Goal: Task Accomplishment & Management: Use online tool/utility

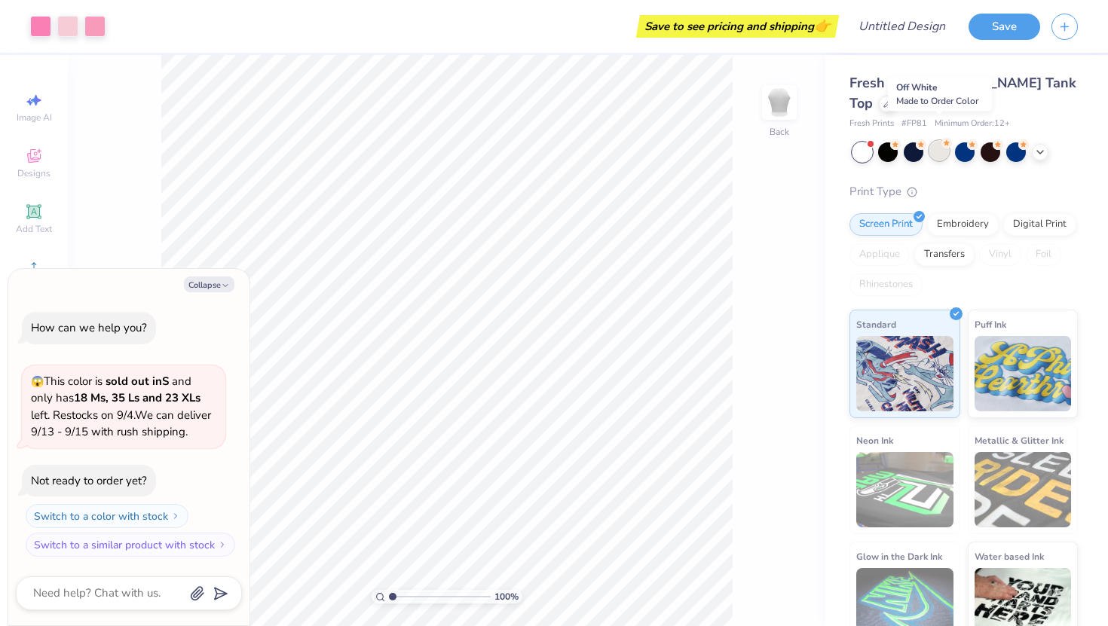
click at [939, 141] on div at bounding box center [939, 151] width 20 height 20
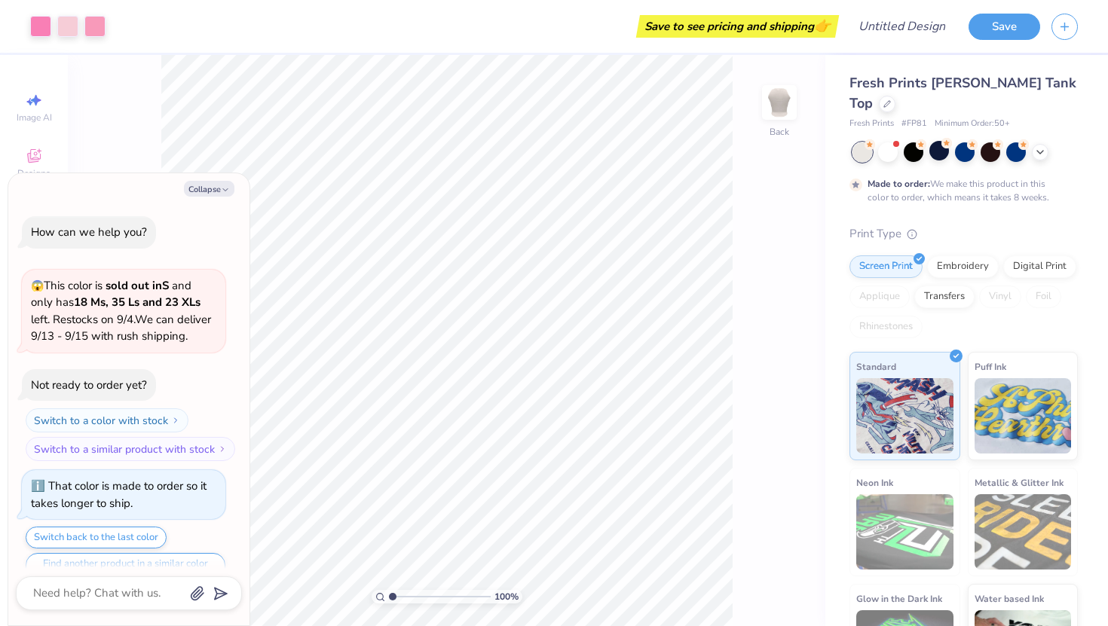
scroll to position [29, 0]
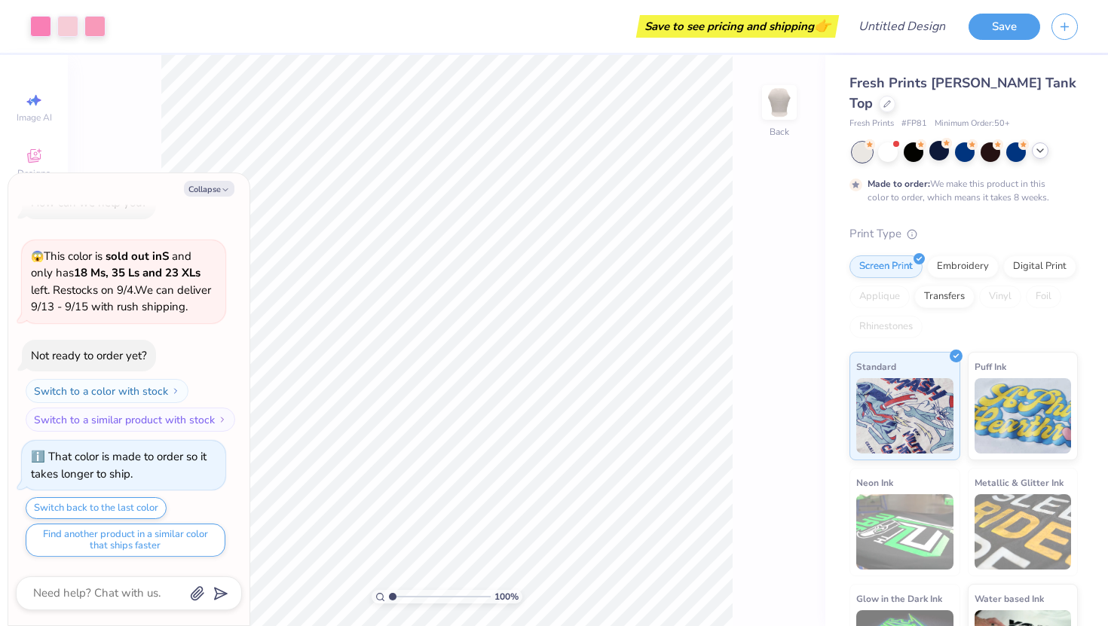
click at [1041, 145] on icon at bounding box center [1040, 151] width 12 height 12
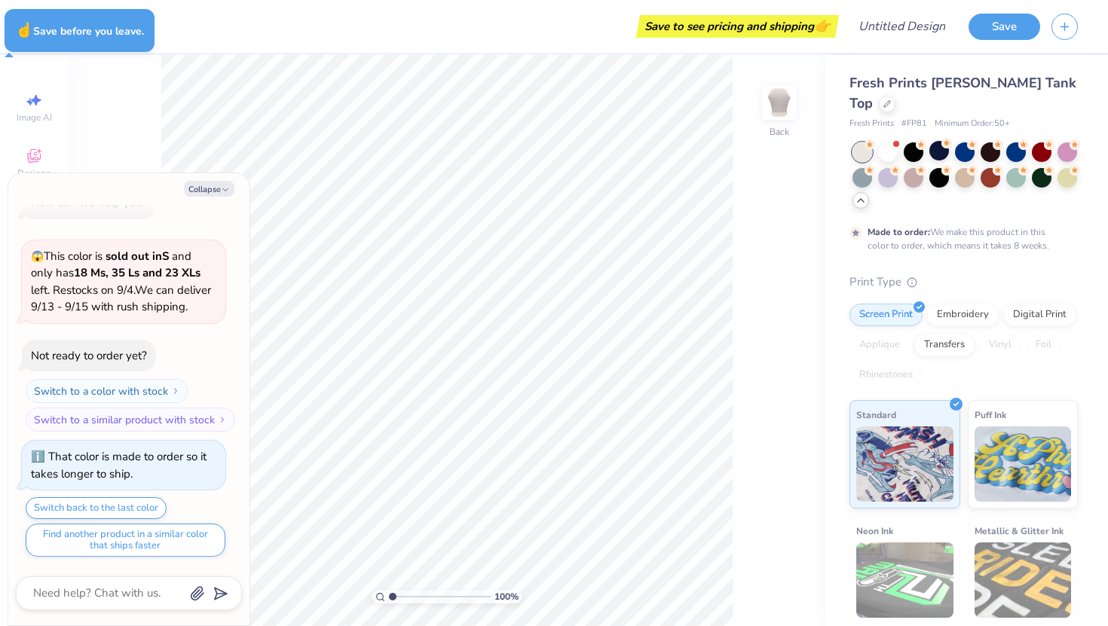
type textarea "x"
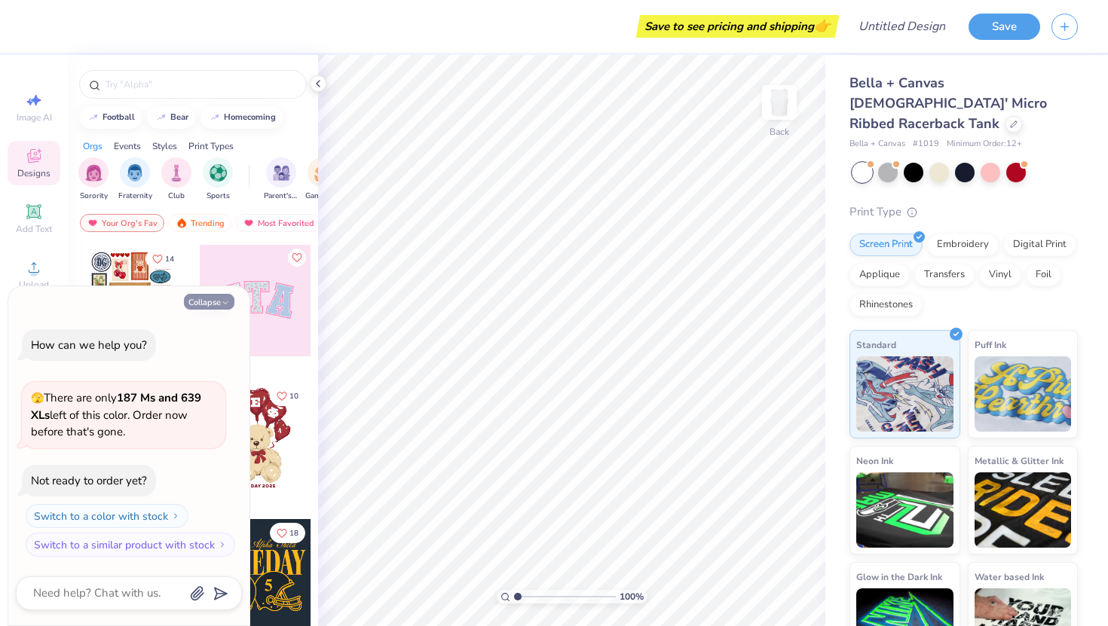
click at [205, 301] on button "Collapse" at bounding box center [209, 302] width 51 height 16
type textarea "x"
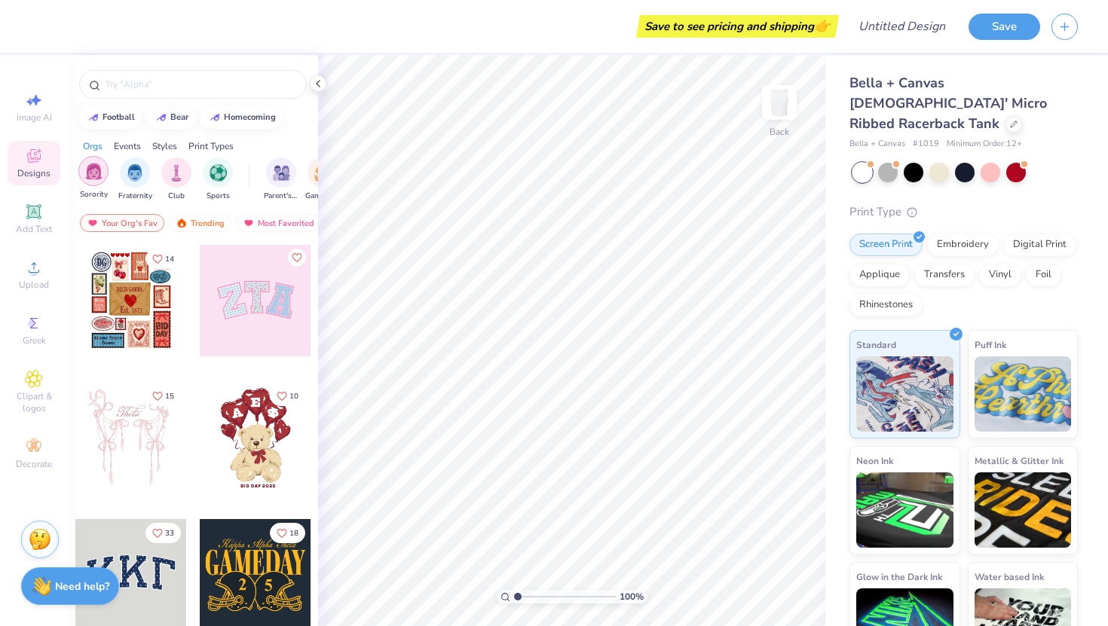
click at [96, 172] on img "filter for Sorority" at bounding box center [93, 171] width 17 height 17
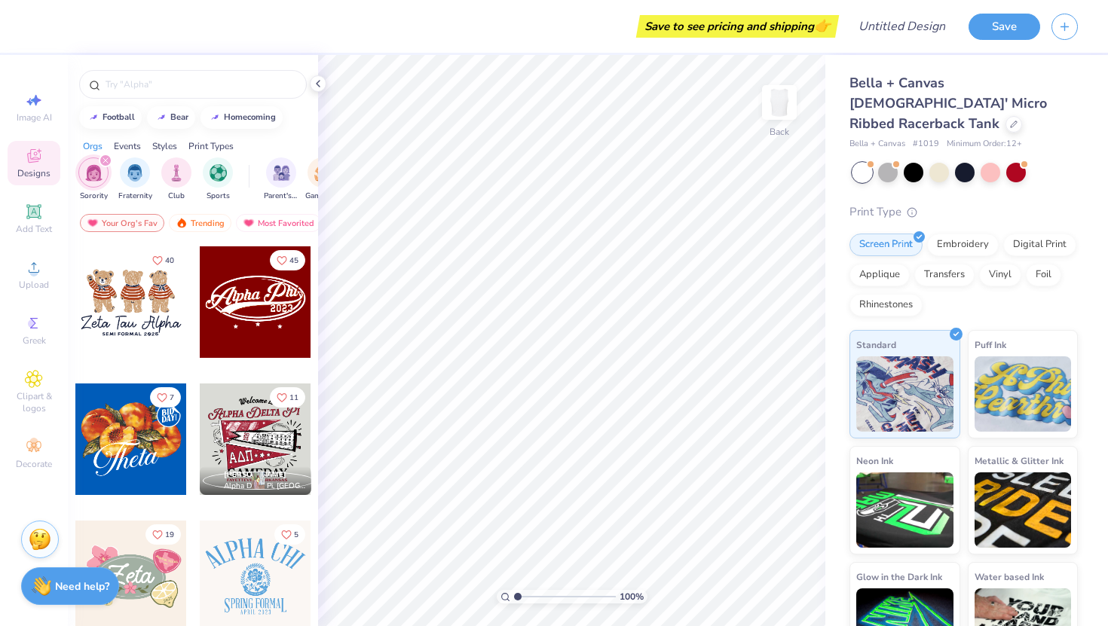
scroll to position [551, 0]
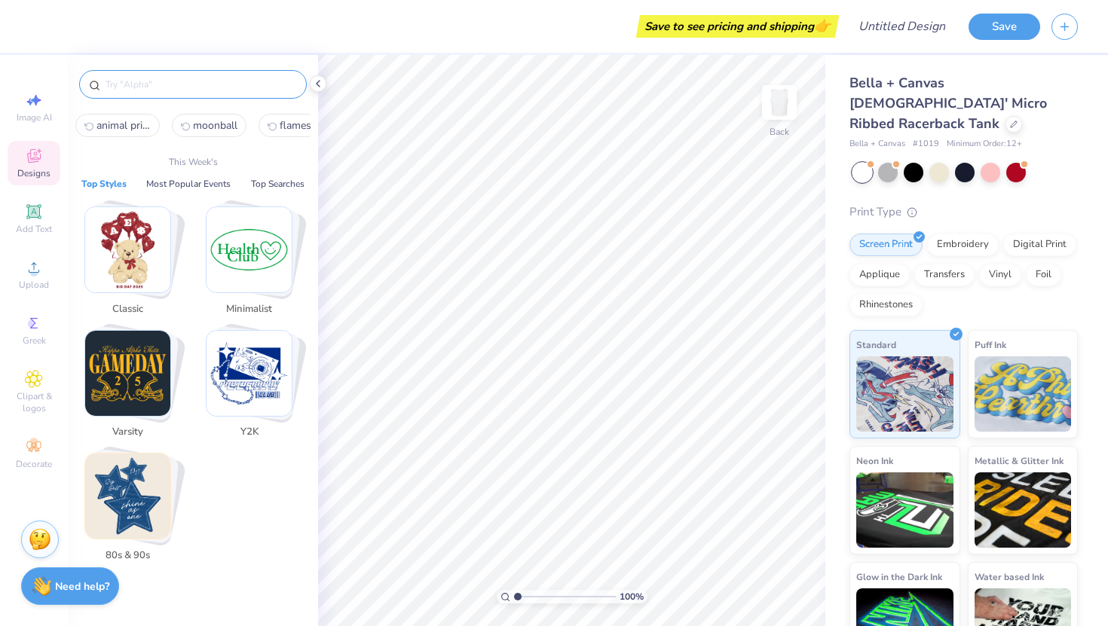
click at [161, 87] on input "text" at bounding box center [200, 84] width 193 height 15
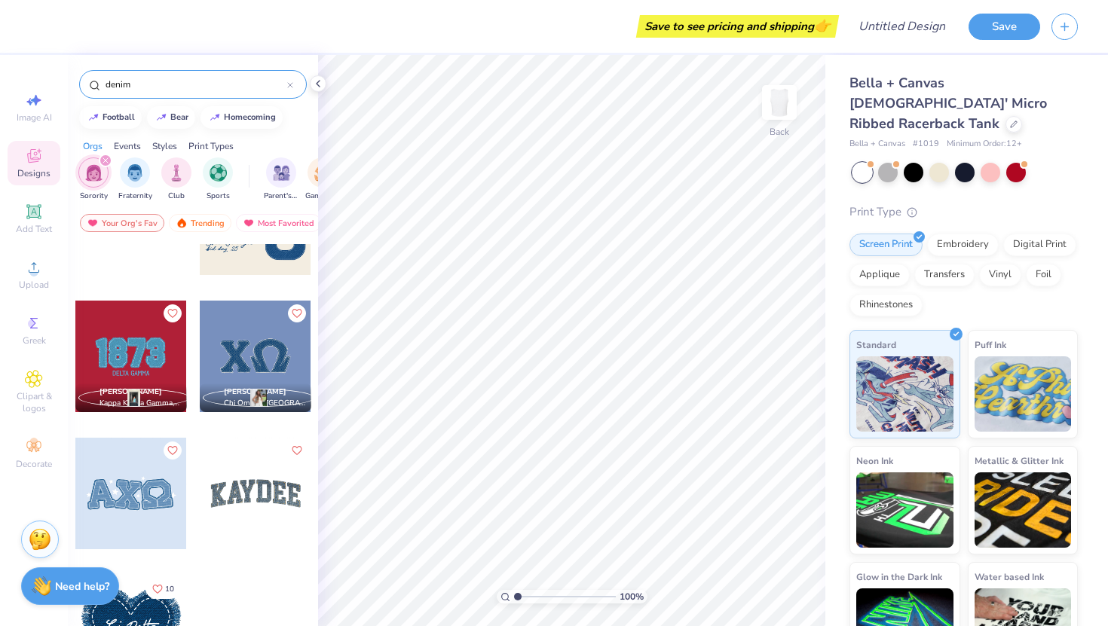
scroll to position [384, 0]
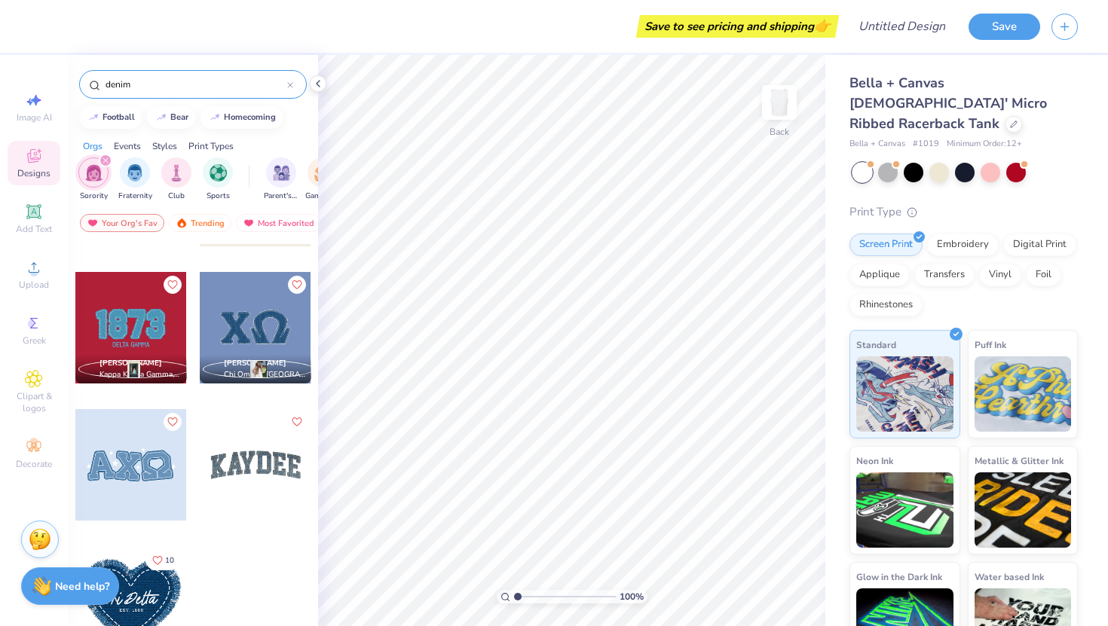
type input "denim"
click at [556, 328] on div "Save to see pricing and shipping 👉 Design Title Save Image AI Designs Add Text …" at bounding box center [554, 313] width 1108 height 626
click at [148, 586] on div at bounding box center [131, 602] width 112 height 112
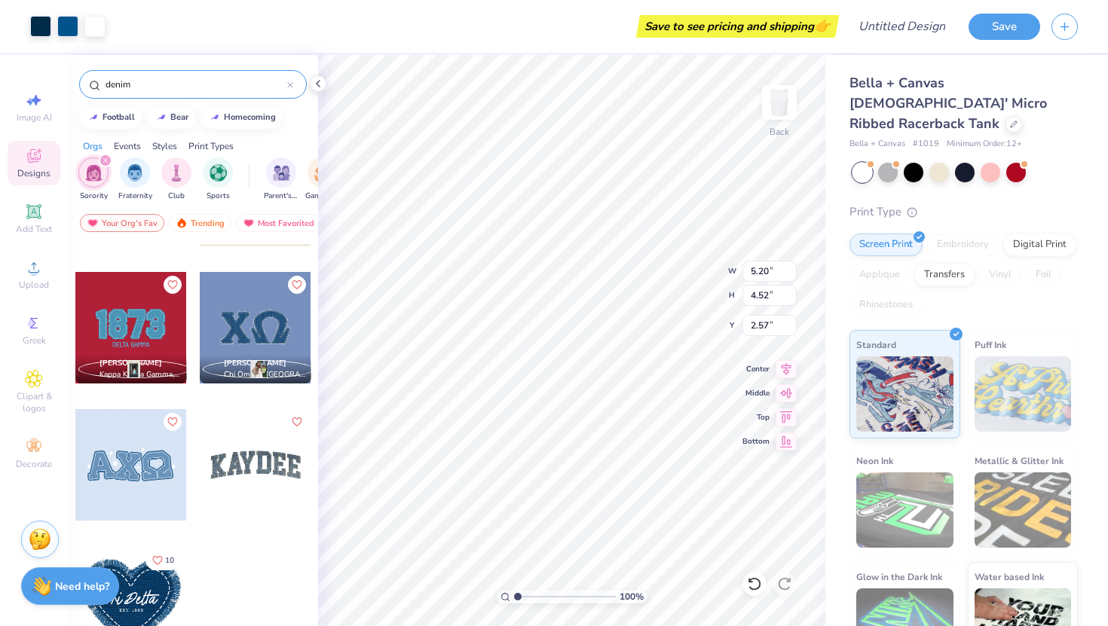
type input "2.57"
type input "4.17"
type input "3.62"
type input "3.36"
type input "3.37"
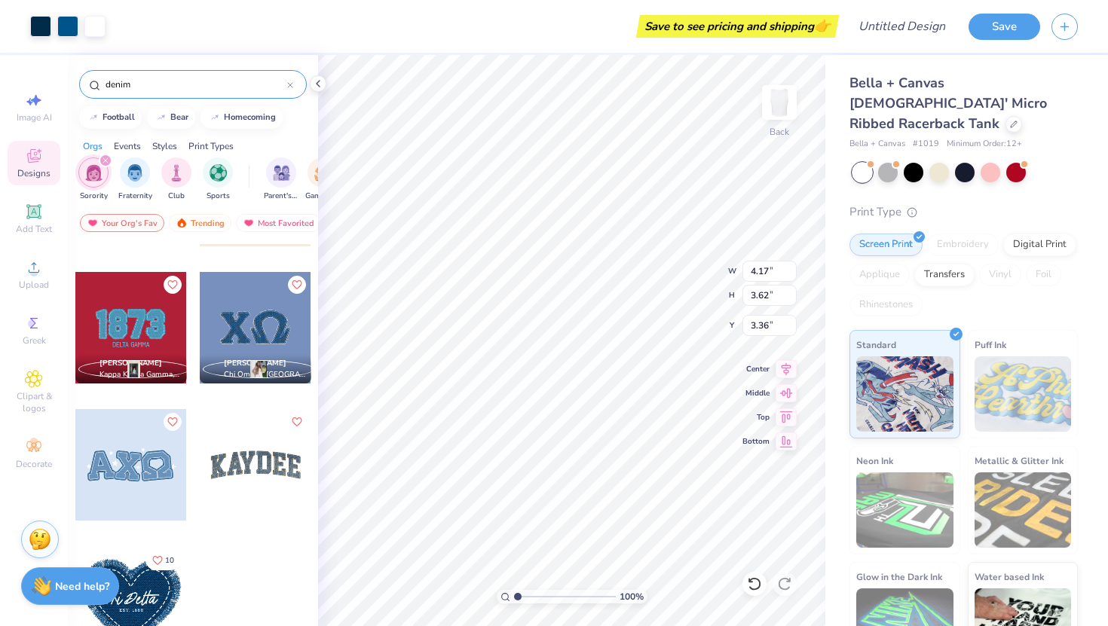
type input "2.93"
type input "3.16"
type input "3.17"
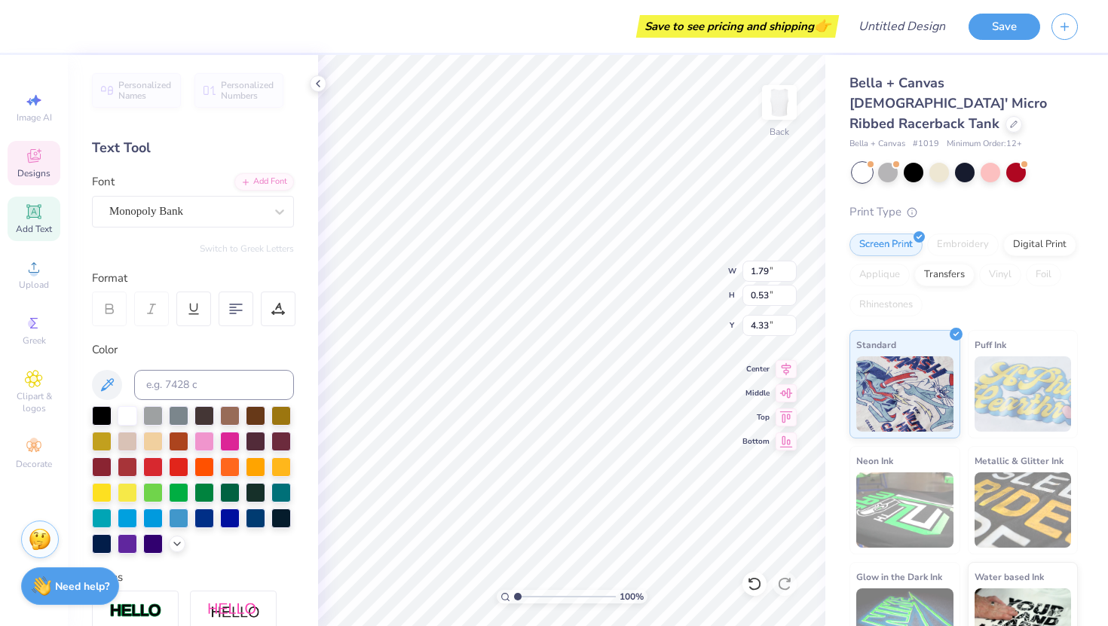
type textarea "T"
type textarea "Alpha Phi"
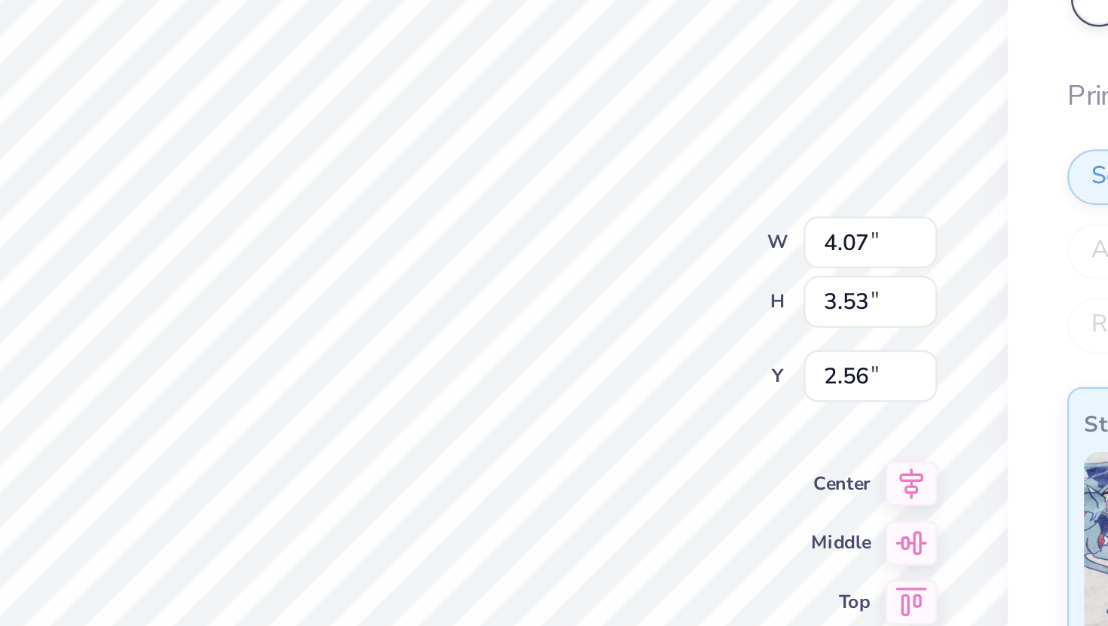
type input "4.07"
type input "3.53"
type input "2.56"
type input "2.89"
type input "2.49"
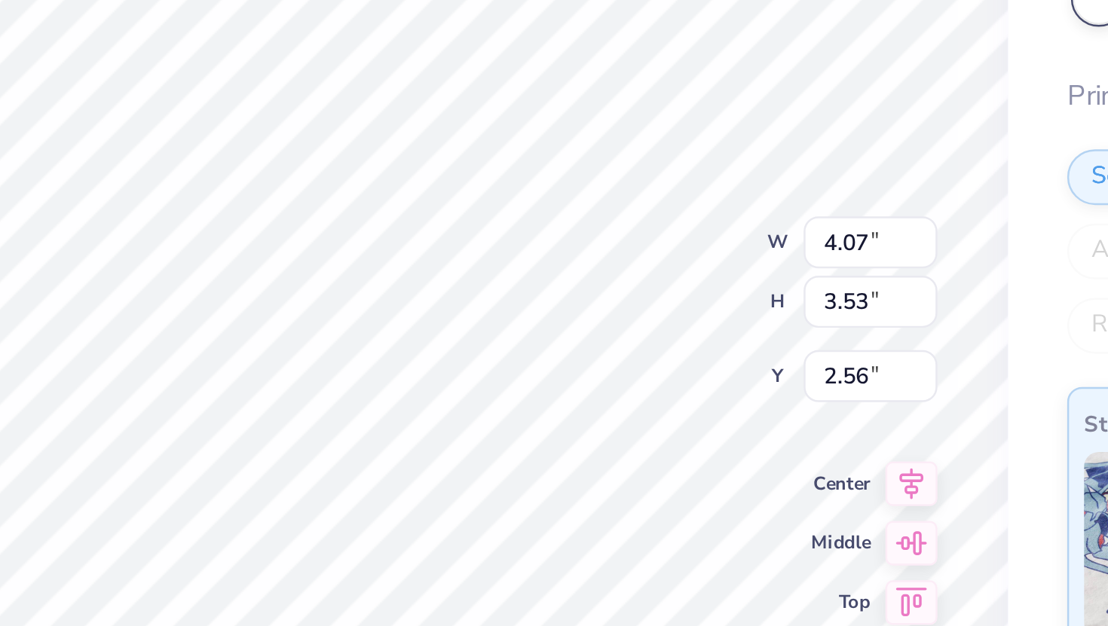
type input "3.39"
type input "3.62"
type input "3.12"
type input "2.76"
type input "2.89"
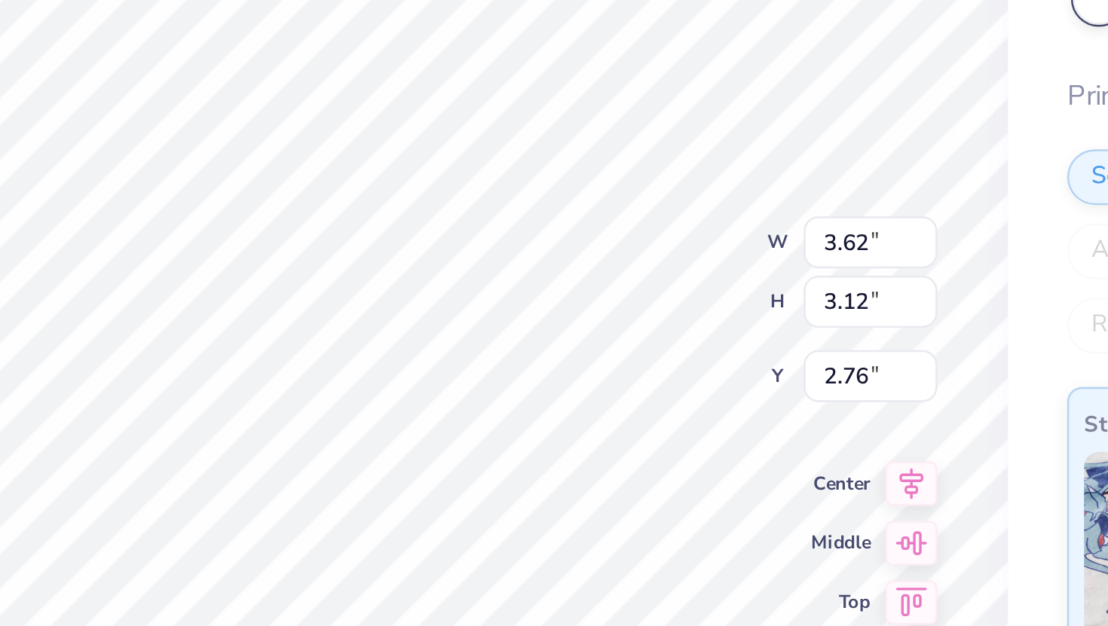
type input "2.49"
type input "3.39"
type input "4.27"
type input "3.71"
type input "2.39"
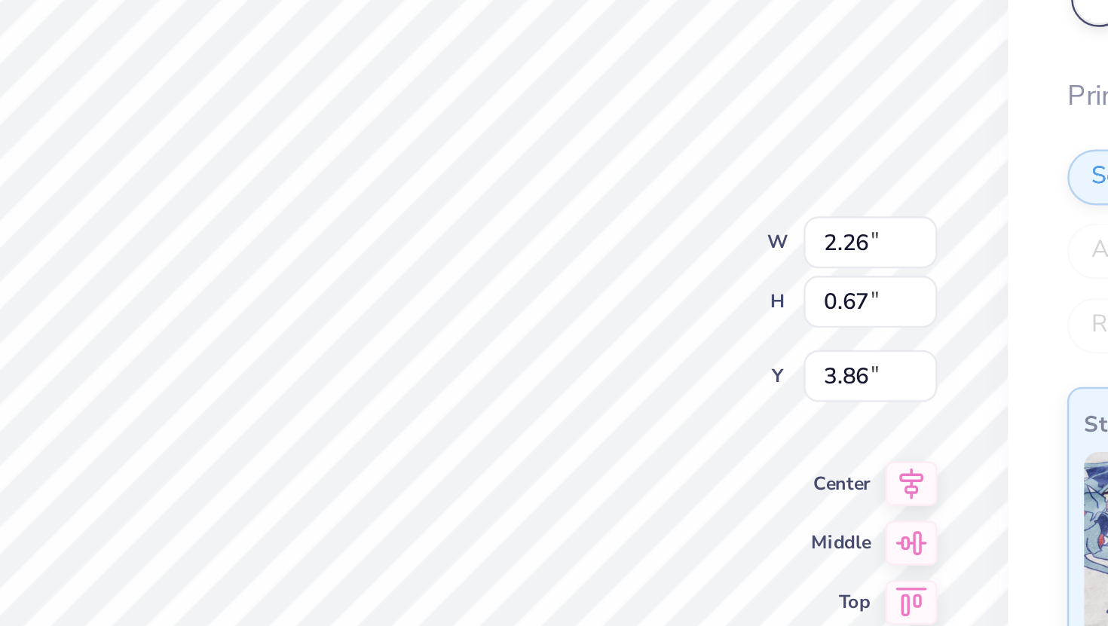
type textarea "T"
type textarea "Alpha Phi"
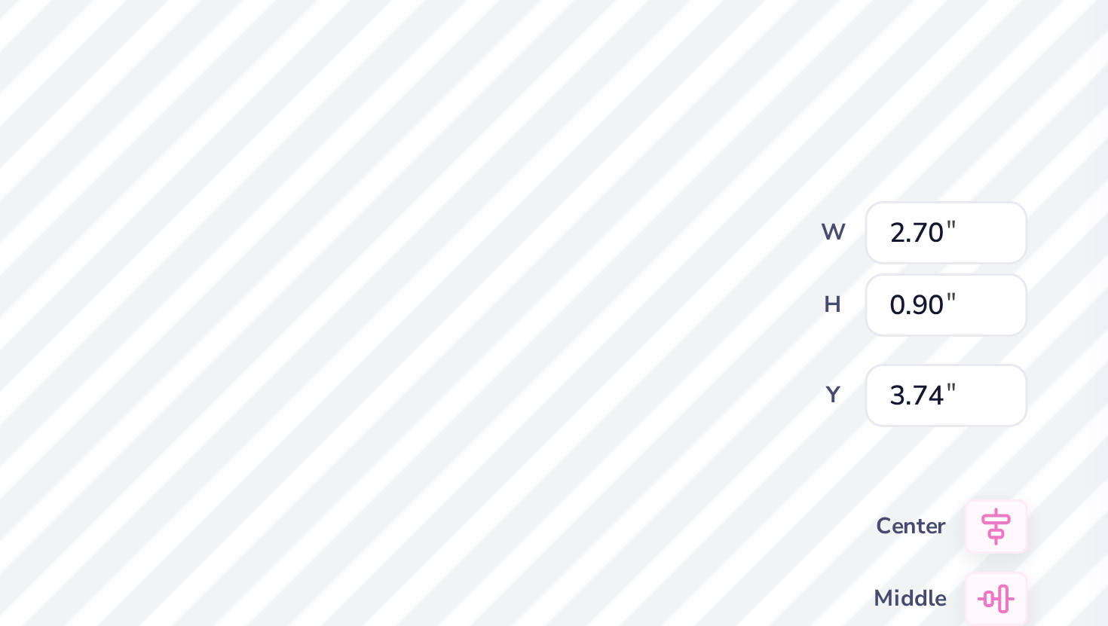
type input "3.63"
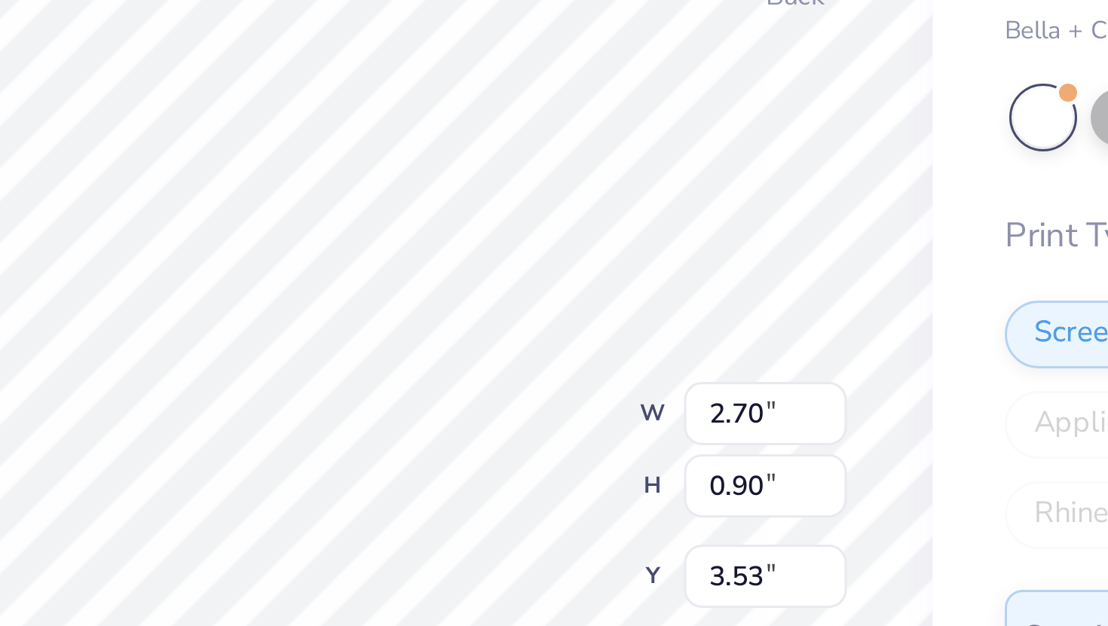
type input "3.63"
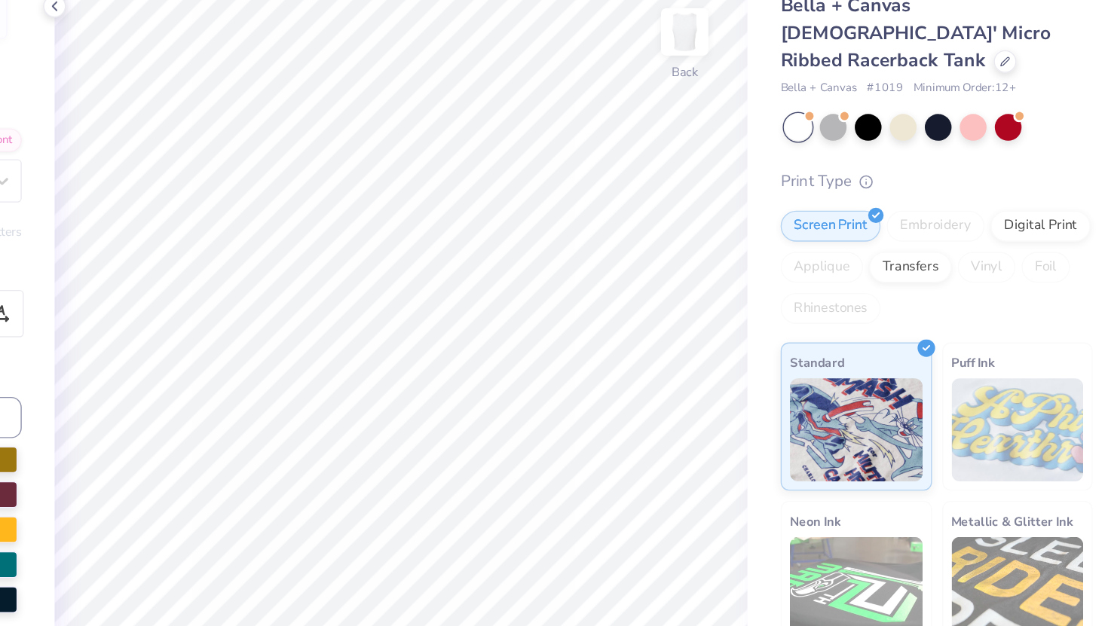
scroll to position [0, 0]
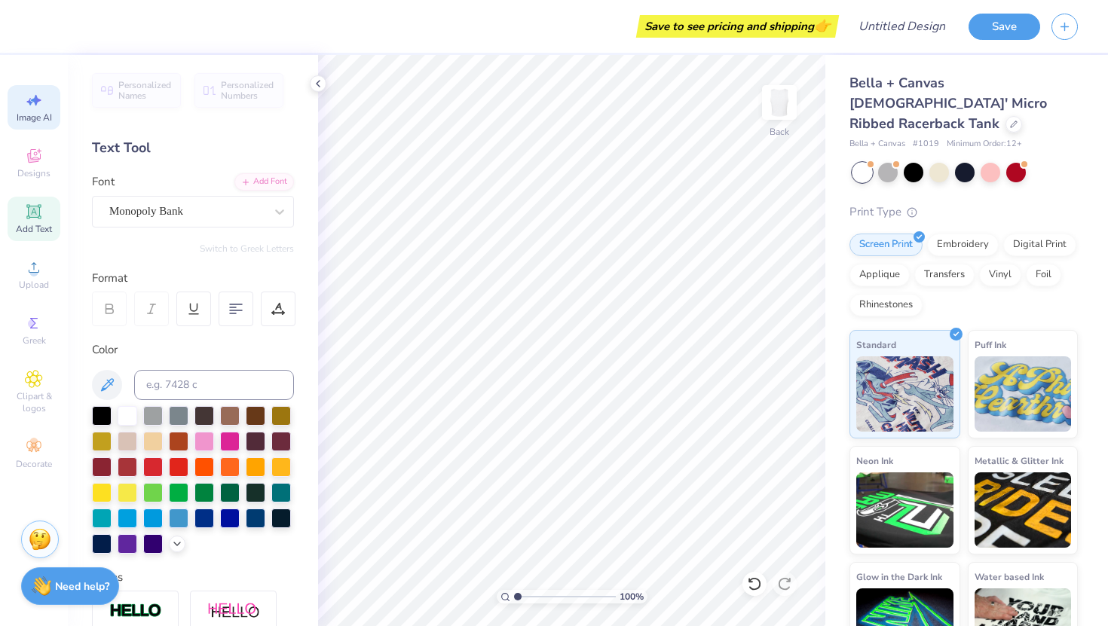
click at [35, 97] on icon at bounding box center [36, 100] width 11 height 11
select select "4"
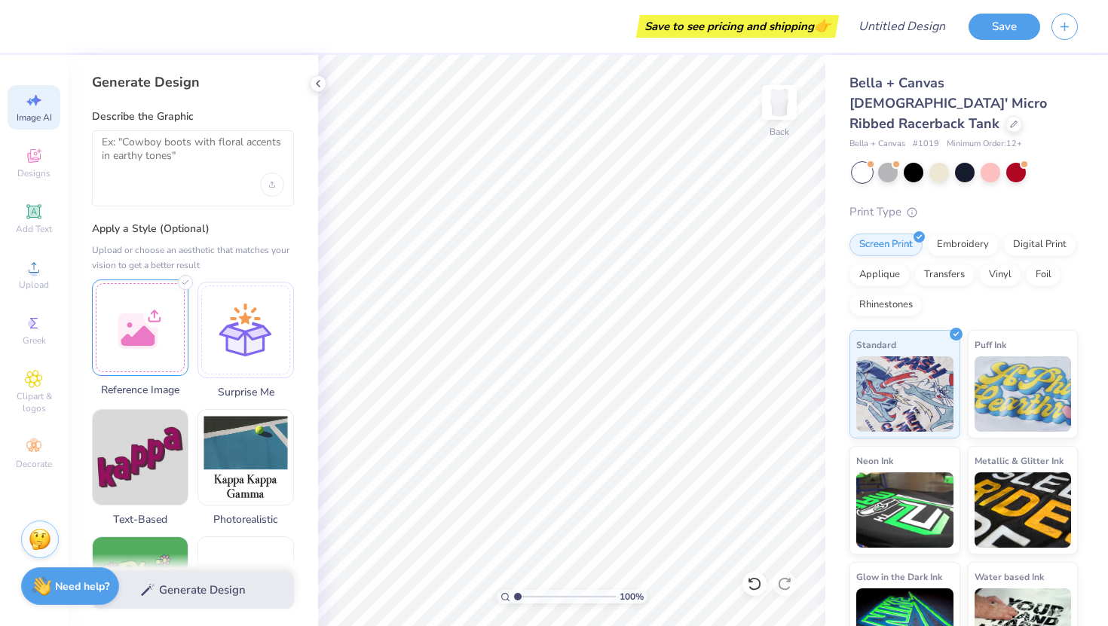
click at [148, 345] on div at bounding box center [140, 328] width 96 height 96
click at [222, 164] on textarea at bounding box center [193, 155] width 182 height 38
click at [188, 283] on icon at bounding box center [185, 282] width 15 height 15
click at [264, 298] on div at bounding box center [245, 328] width 96 height 96
click at [191, 179] on div at bounding box center [193, 168] width 202 height 76
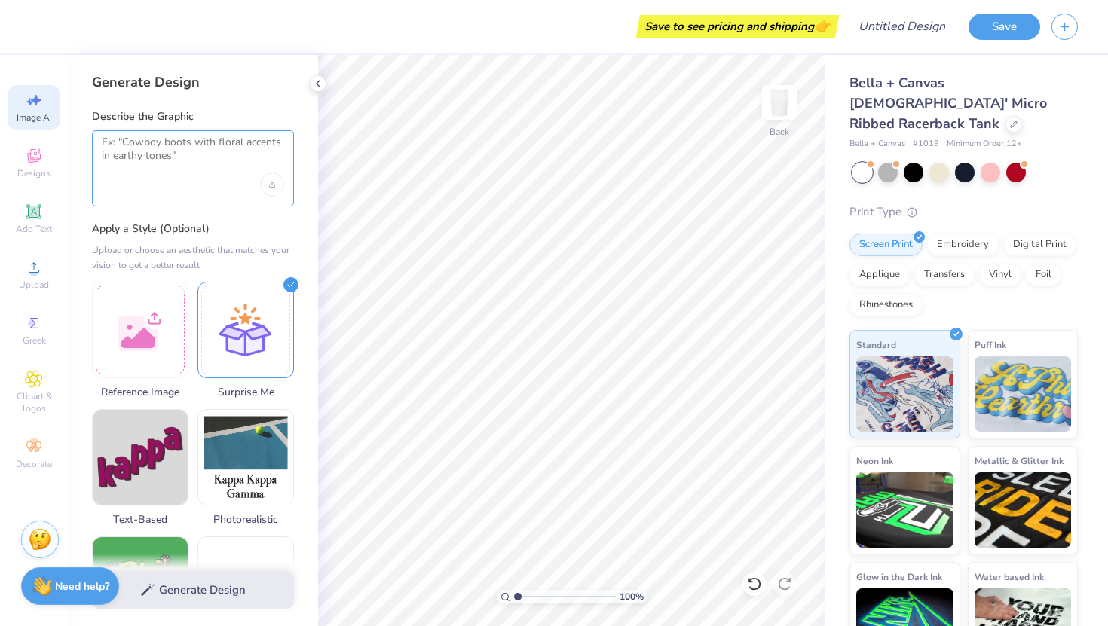
click at [167, 155] on textarea at bounding box center [193, 155] width 182 height 38
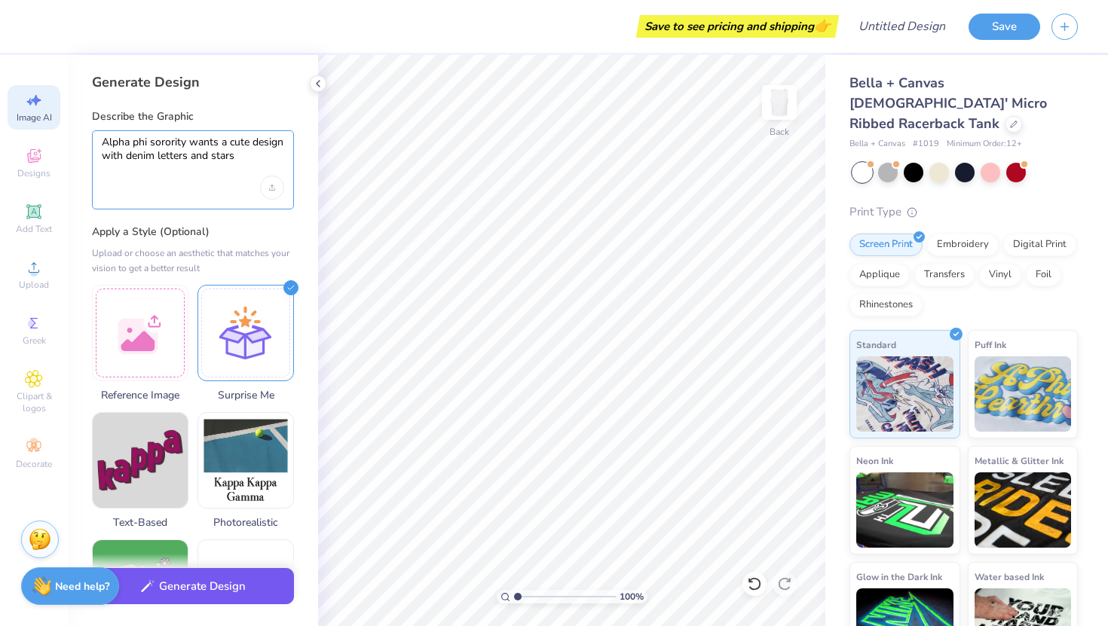
type textarea "Alpha phi sorority wants a cute design with denim letters and stars"
click at [230, 590] on button "Generate Design" at bounding box center [193, 586] width 202 height 37
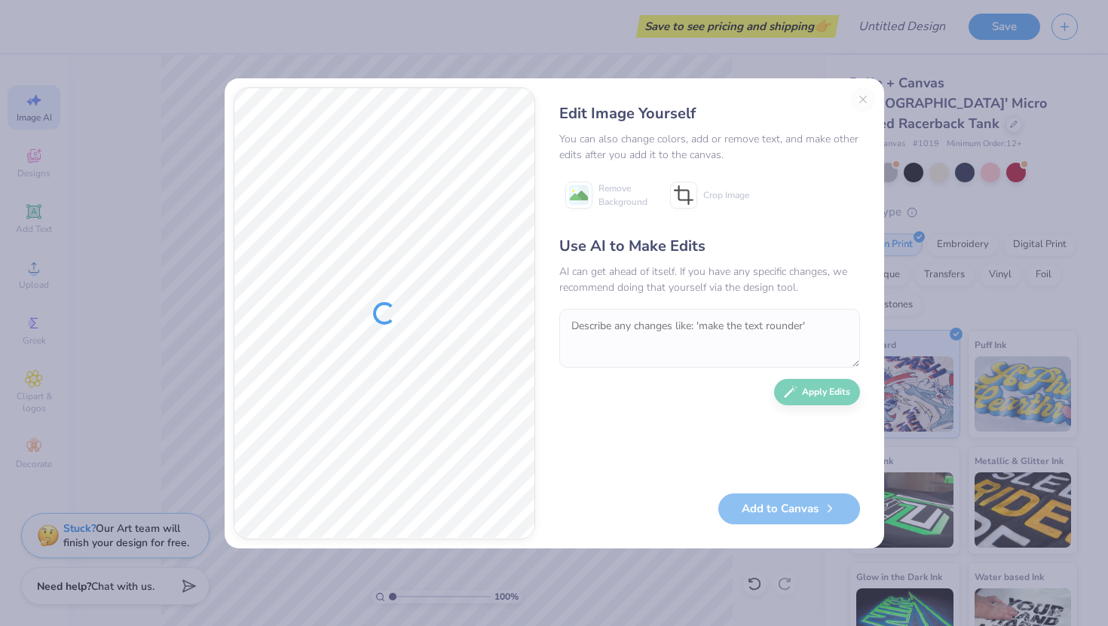
click at [859, 86] on div "Edit Image Yourself You can also change colors, add or remove text, and make ot…" at bounding box center [555, 313] width 660 height 470
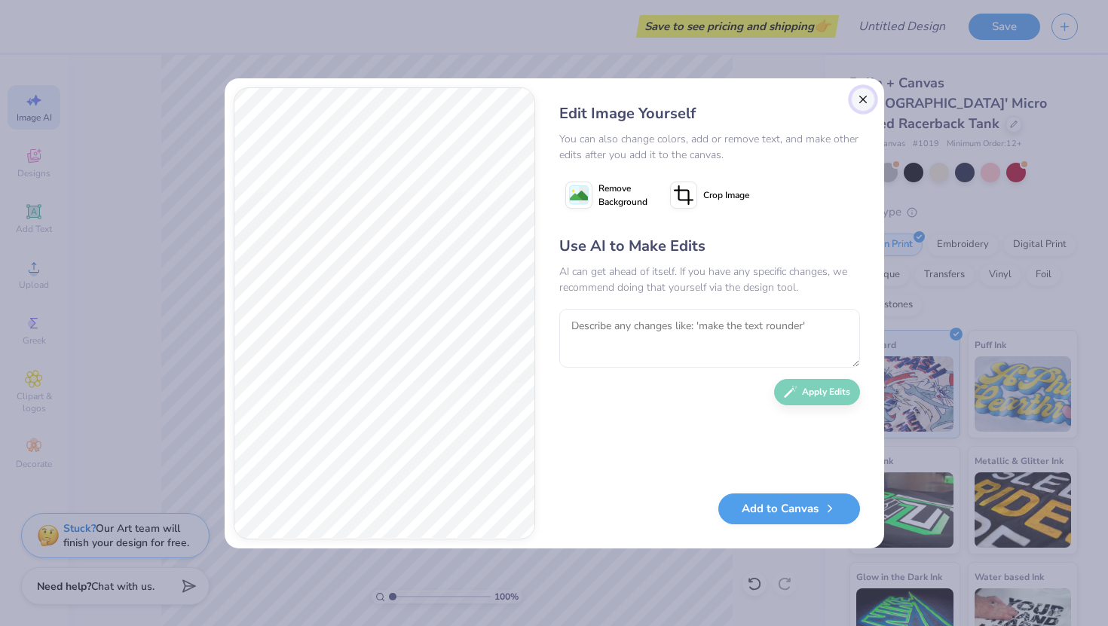
click at [865, 93] on button "Close" at bounding box center [863, 99] width 24 height 24
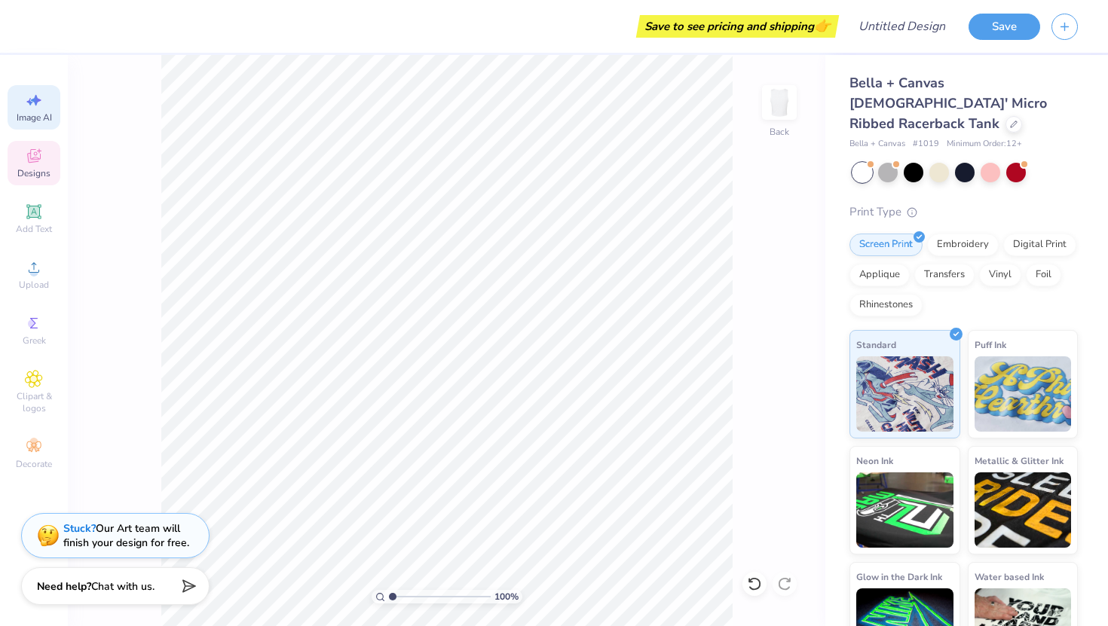
click at [46, 162] on div "Designs" at bounding box center [34, 163] width 53 height 44
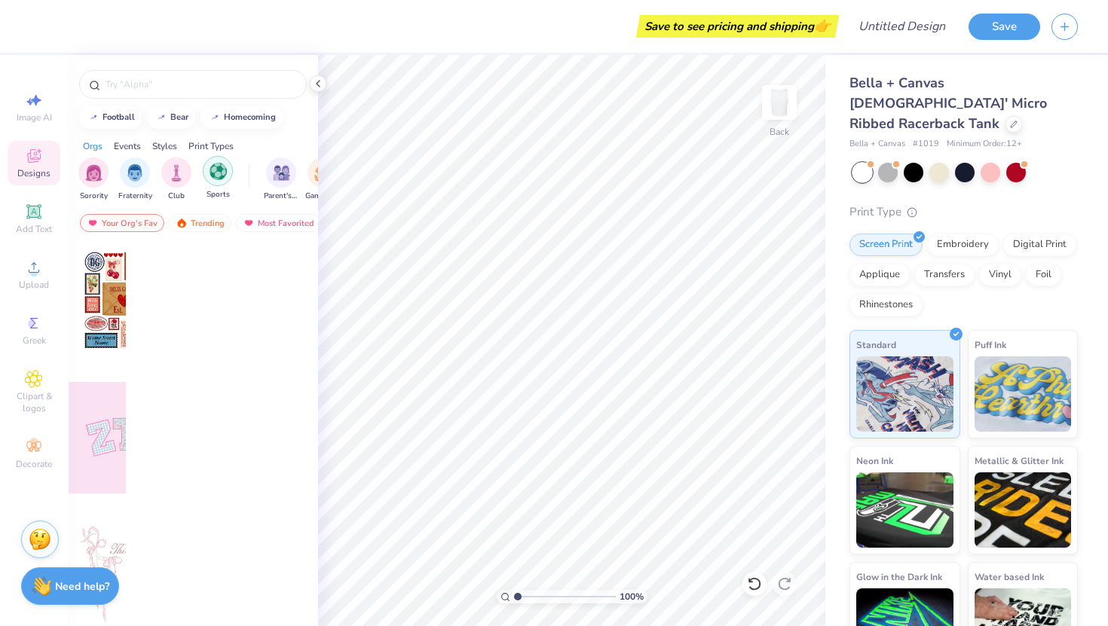
scroll to position [0, 0]
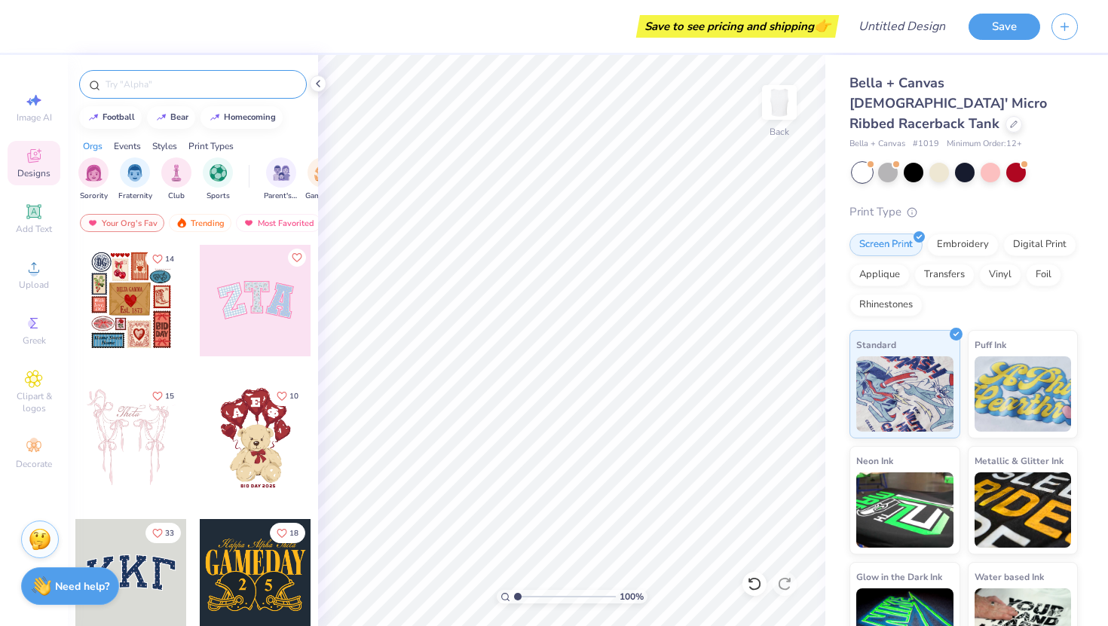
click at [148, 88] on input "text" at bounding box center [200, 84] width 193 height 15
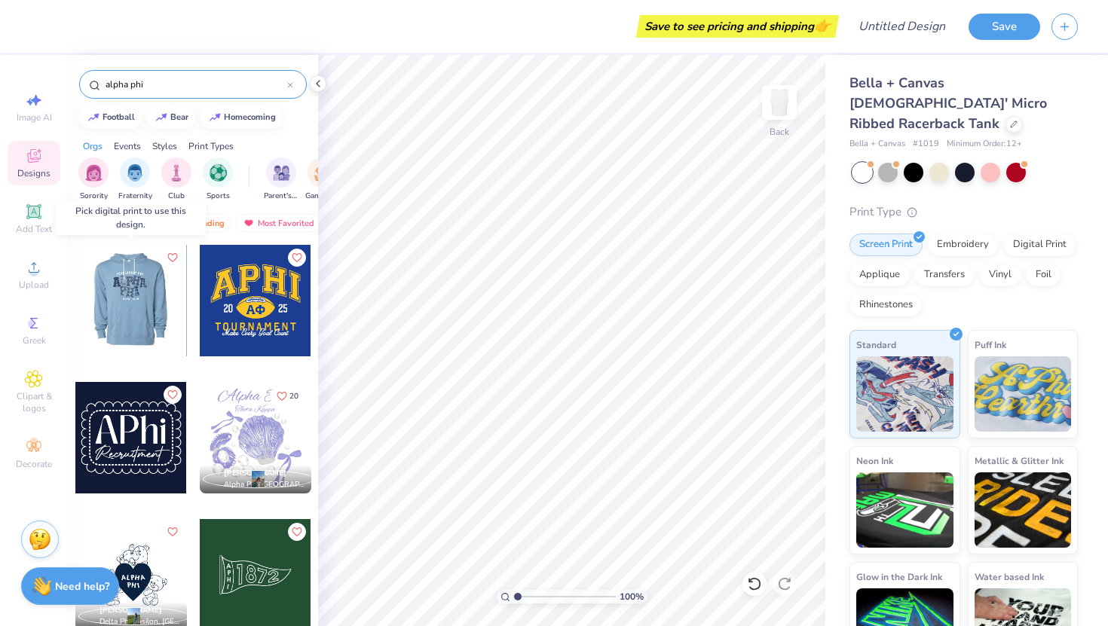
type input "alpha phi"
click at [158, 305] on div at bounding box center [131, 301] width 335 height 112
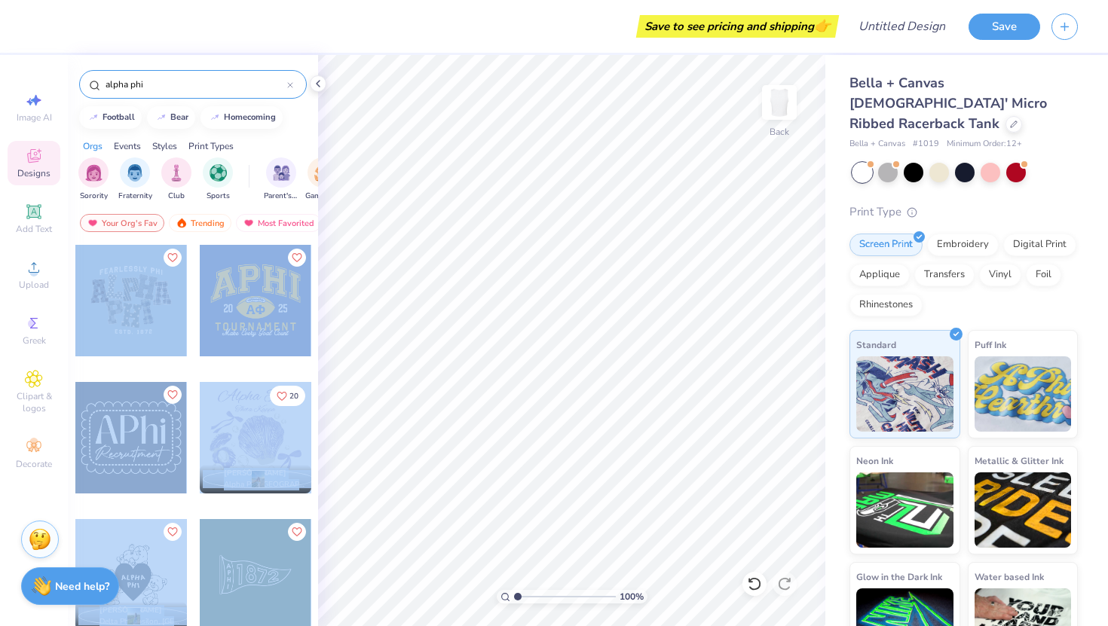
click at [573, 256] on div "Save to see pricing and shipping 👉 Design Title Save Image AI Designs Add Text …" at bounding box center [554, 313] width 1108 height 626
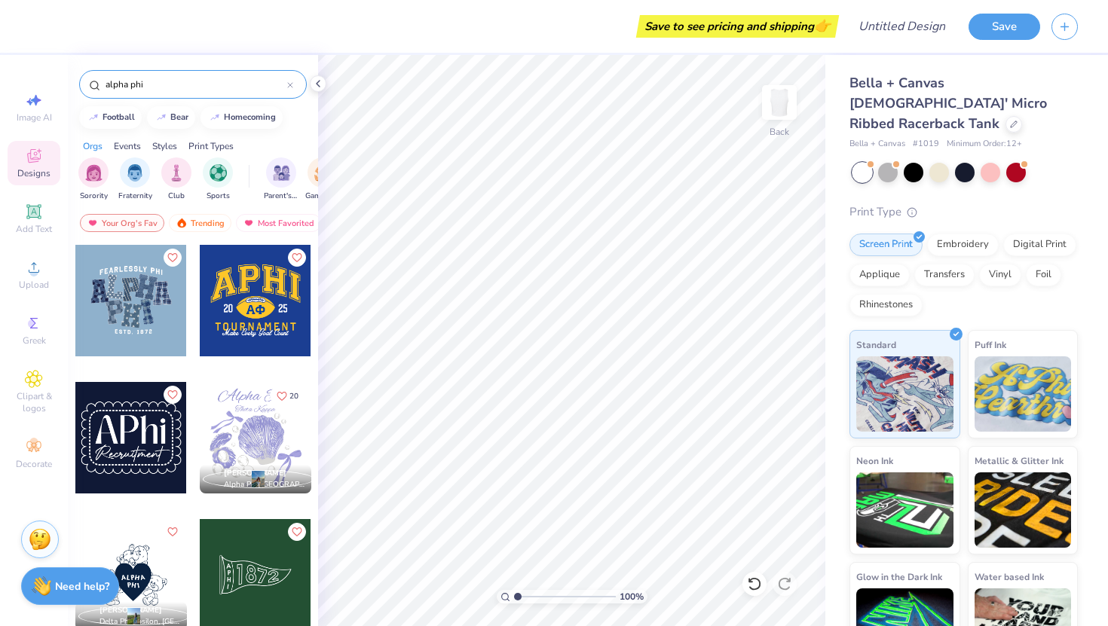
click at [158, 302] on div at bounding box center [131, 301] width 112 height 112
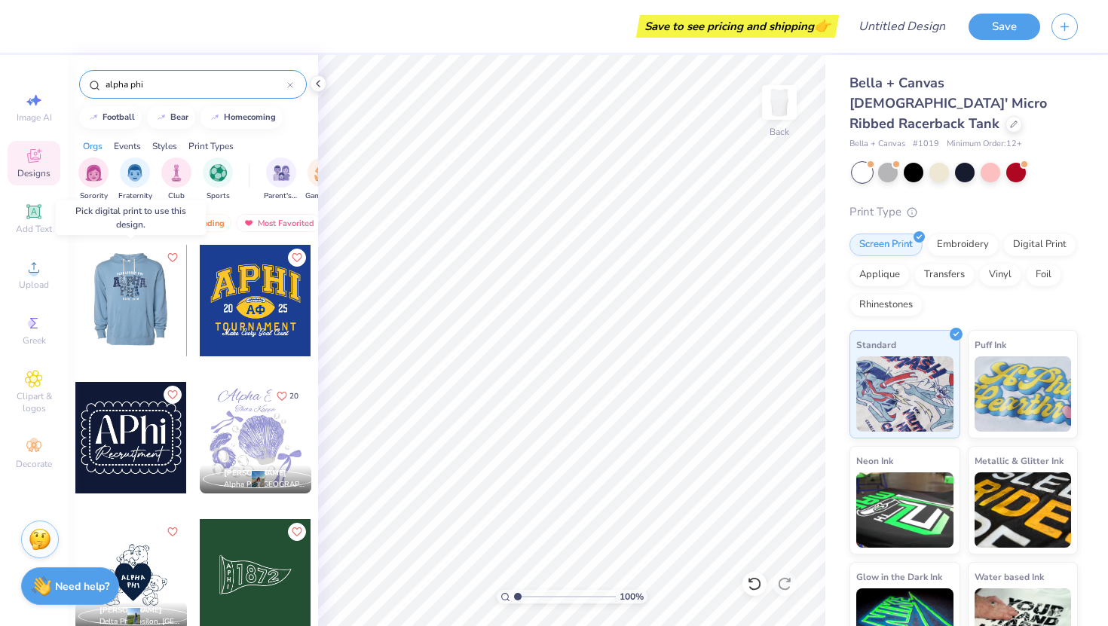
click at [158, 302] on div at bounding box center [131, 301] width 112 height 112
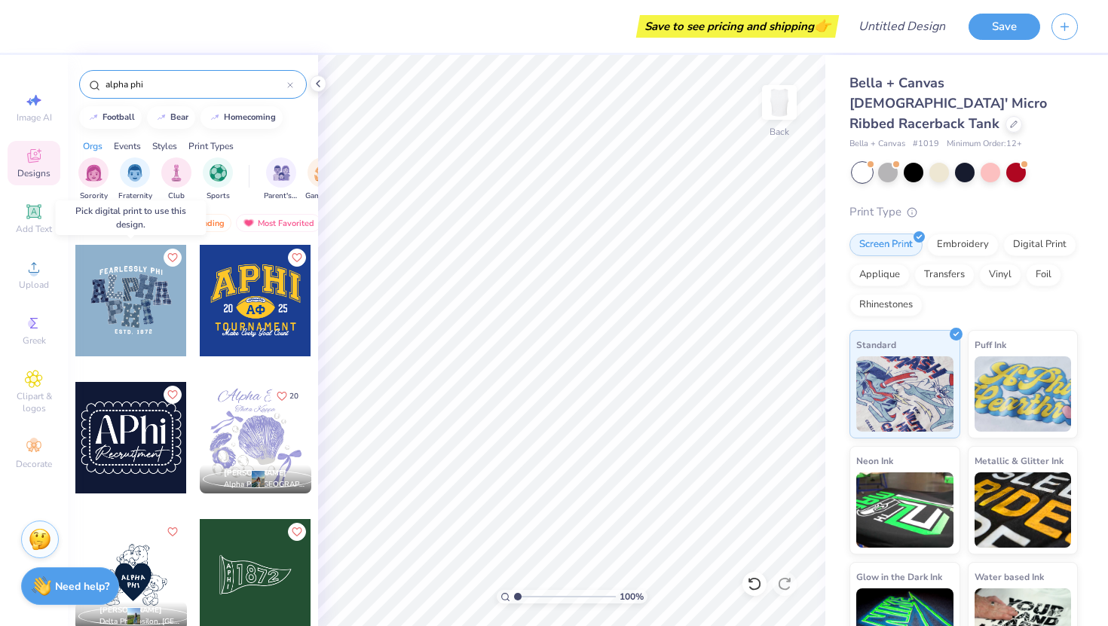
click at [133, 298] on div at bounding box center [131, 301] width 112 height 112
click at [148, 304] on div at bounding box center [131, 301] width 112 height 112
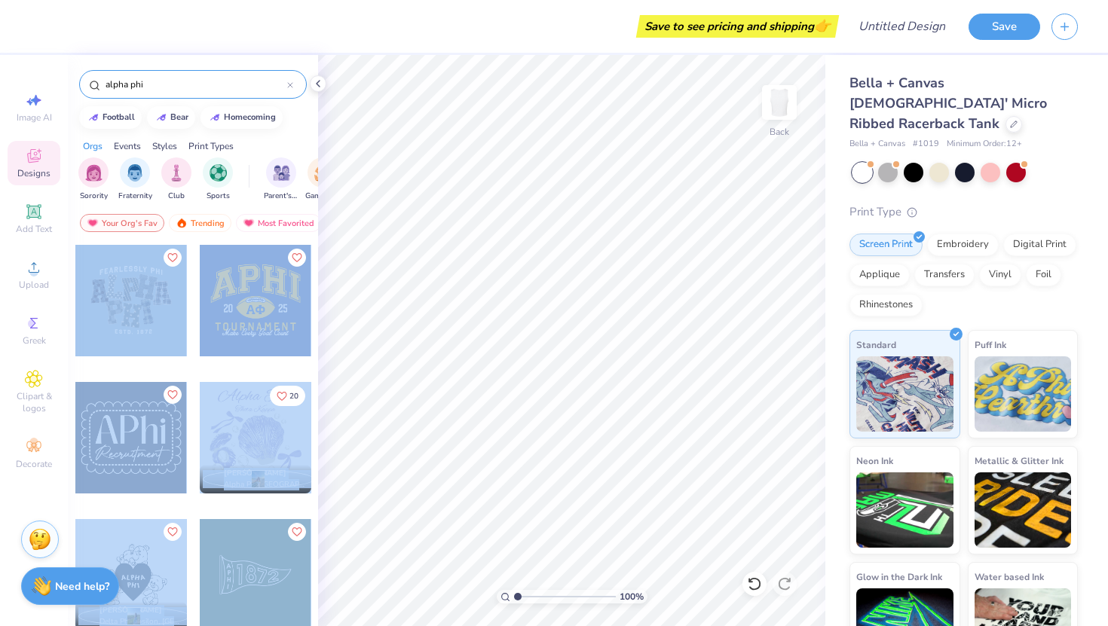
click at [533, 299] on div "Save to see pricing and shipping 👉 Design Title Save Image AI Designs Add Text …" at bounding box center [554, 313] width 1108 height 626
click at [146, 312] on div at bounding box center [131, 301] width 112 height 112
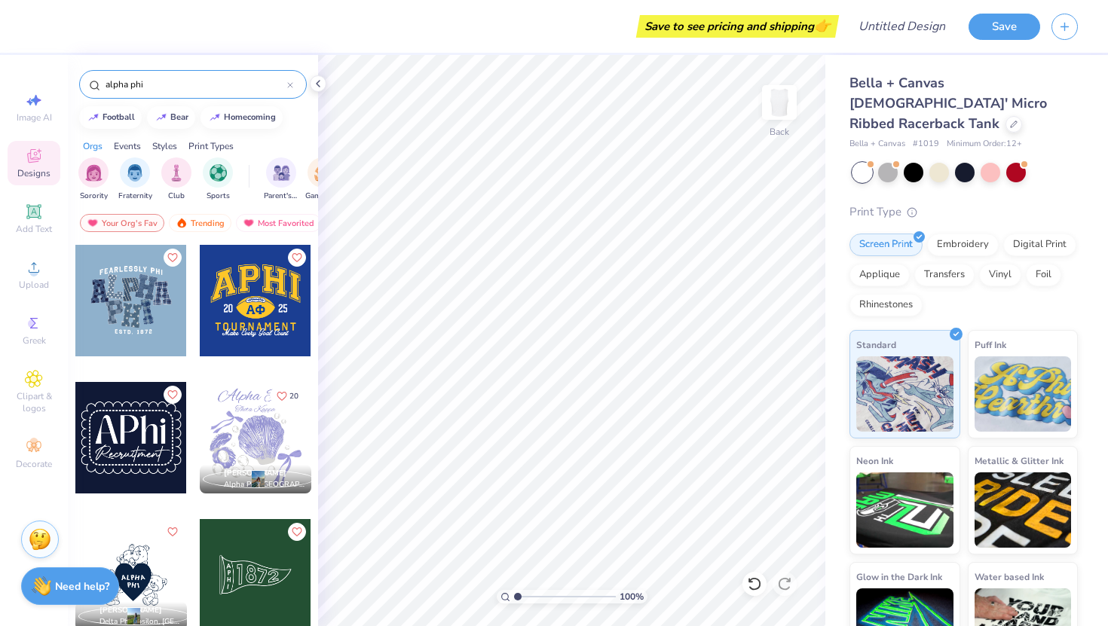
click at [146, 312] on div at bounding box center [131, 301] width 112 height 112
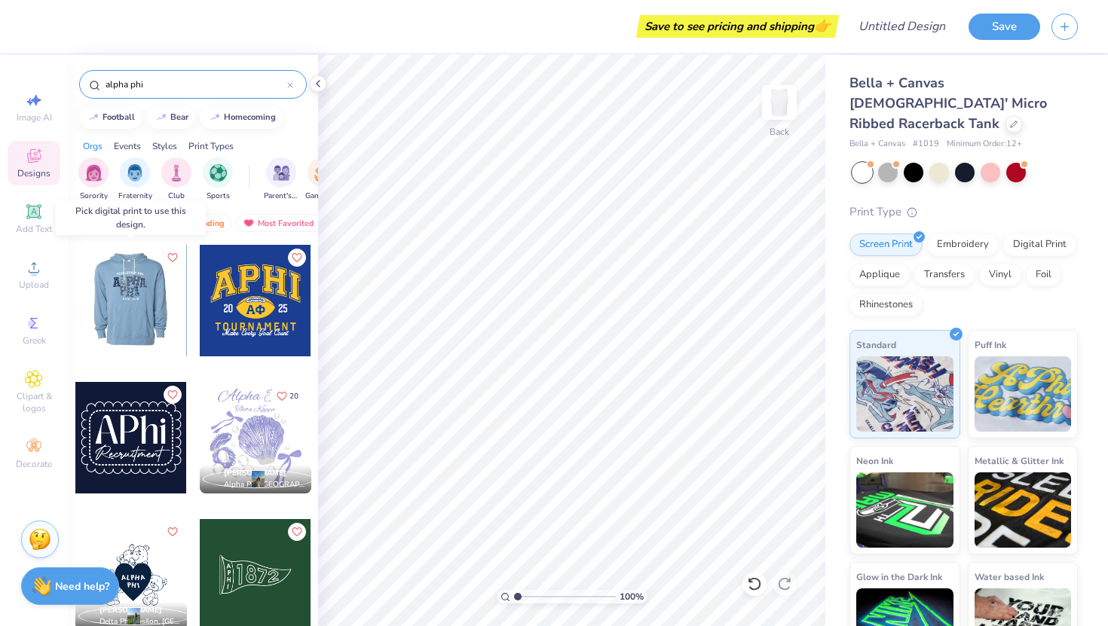
click at [146, 312] on div at bounding box center [131, 301] width 335 height 112
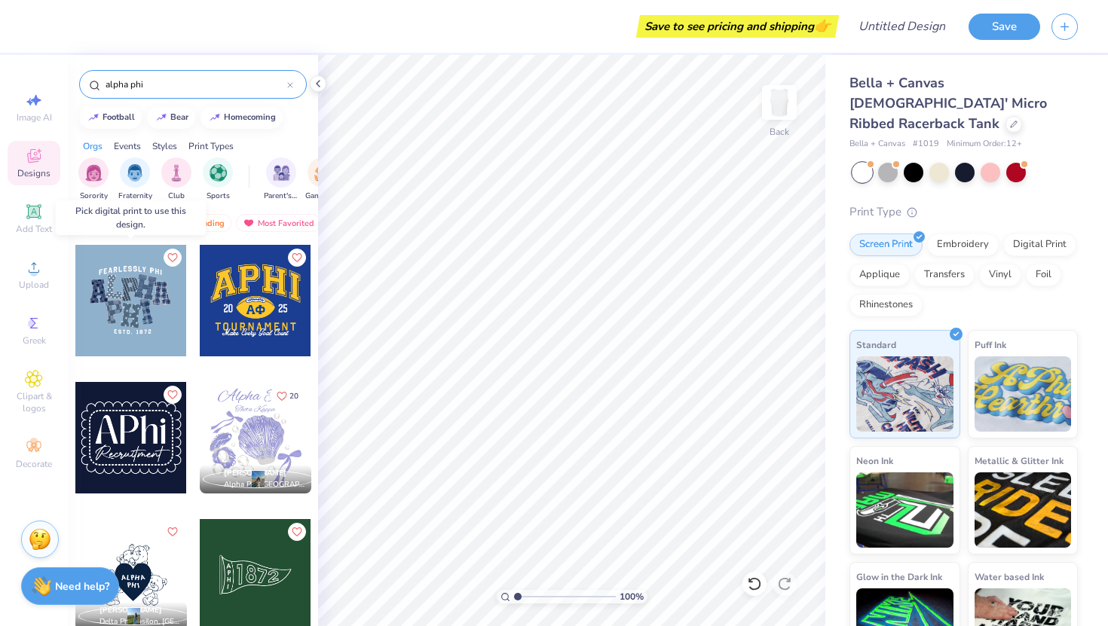
click at [162, 265] on div at bounding box center [19, 301] width 335 height 112
click at [162, 265] on div at bounding box center [131, 301] width 112 height 112
click at [923, 369] on img at bounding box center [904, 391] width 97 height 75
click at [123, 288] on div at bounding box center [131, 301] width 112 height 112
click at [895, 231] on div "Screen Print" at bounding box center [886, 242] width 73 height 23
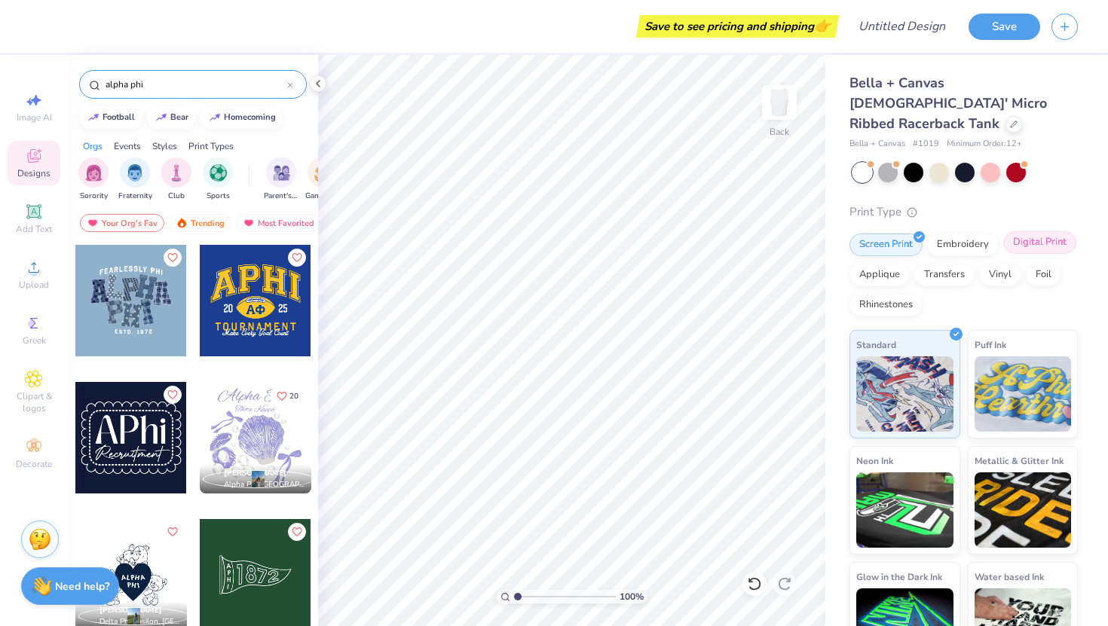
click at [1023, 231] on div "Digital Print" at bounding box center [1039, 242] width 73 height 23
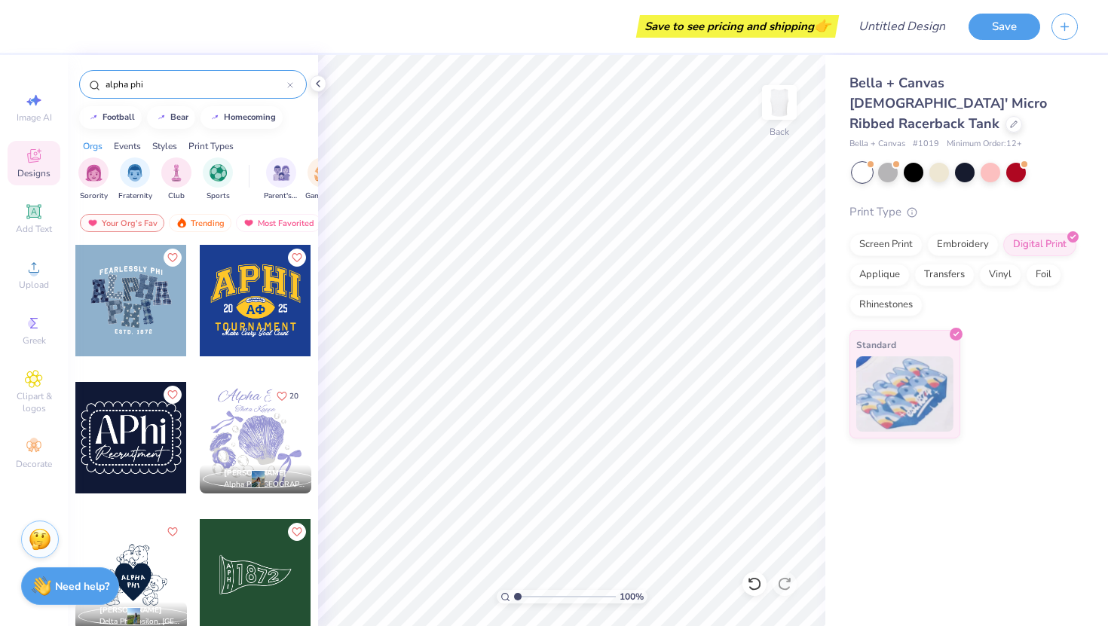
click at [172, 311] on div at bounding box center [131, 301] width 112 height 112
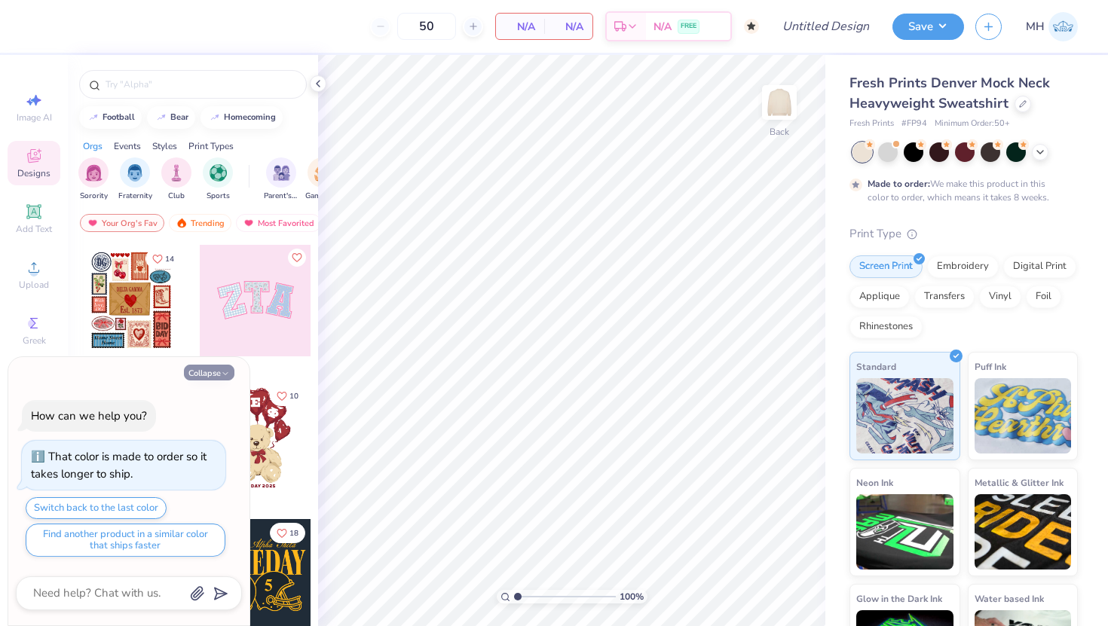
click at [216, 371] on button "Collapse" at bounding box center [209, 373] width 51 height 16
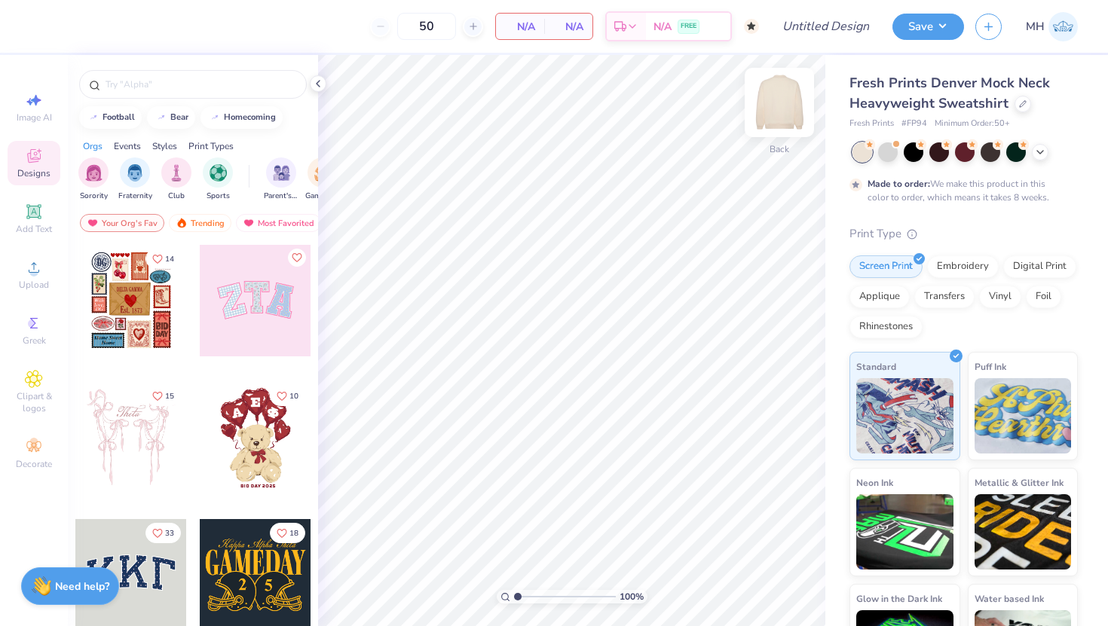
click at [790, 100] on img at bounding box center [779, 102] width 60 height 60
click at [142, 305] on div at bounding box center [131, 301] width 112 height 112
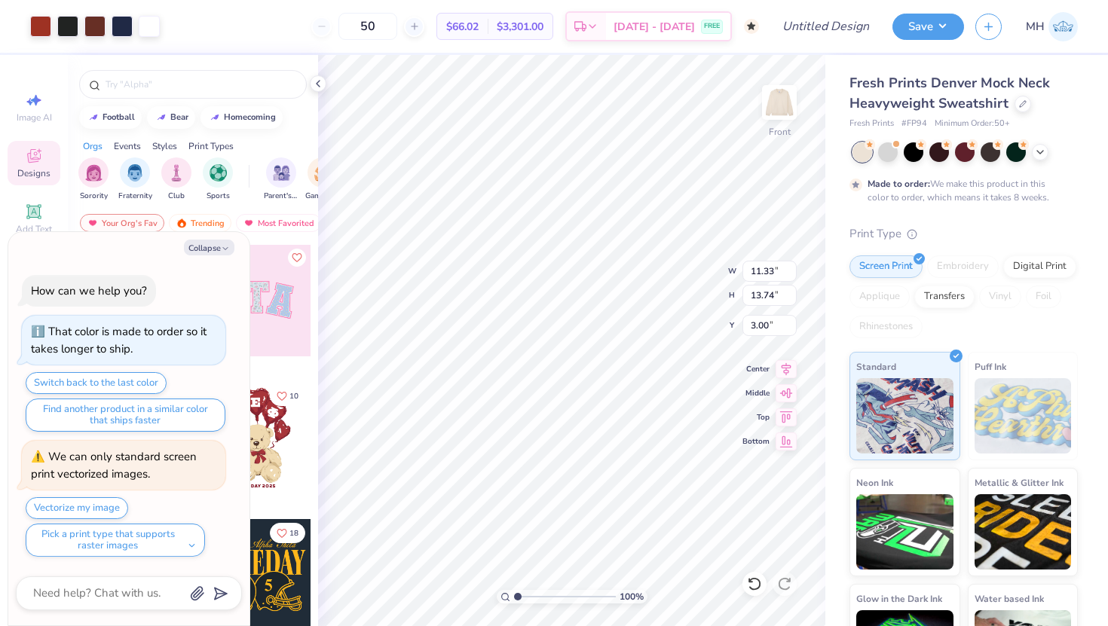
type textarea "x"
type input "5.38"
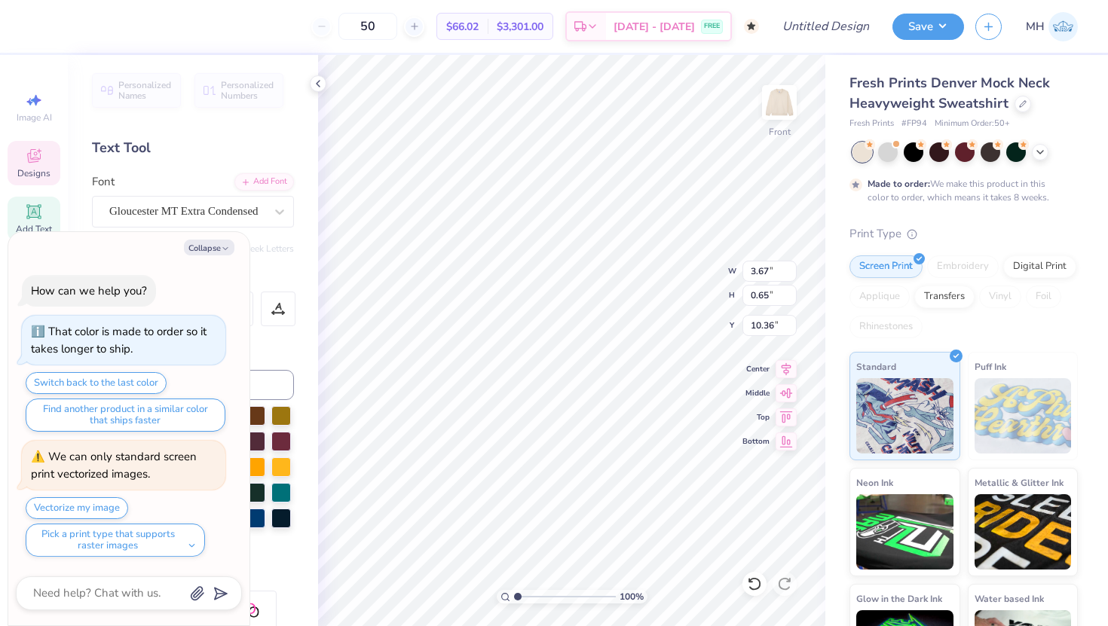
type textarea "x"
type textarea "DELTA"
type textarea "x"
type textarea "DELTA"
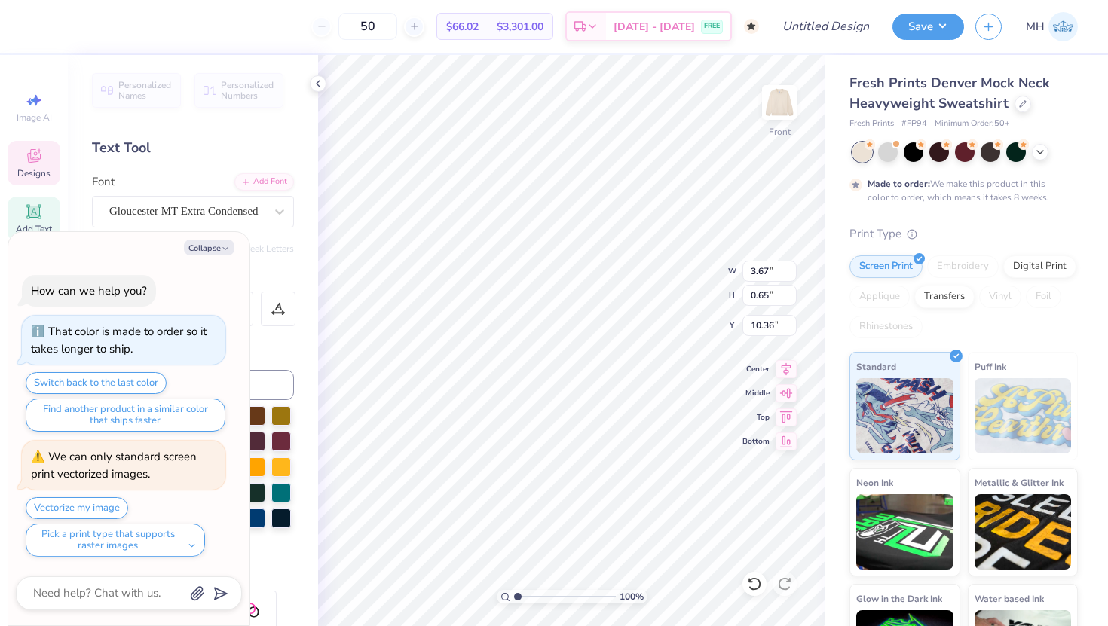
type textarea "x"
type textarea "DELT"
type textarea "x"
type textarea "DEL"
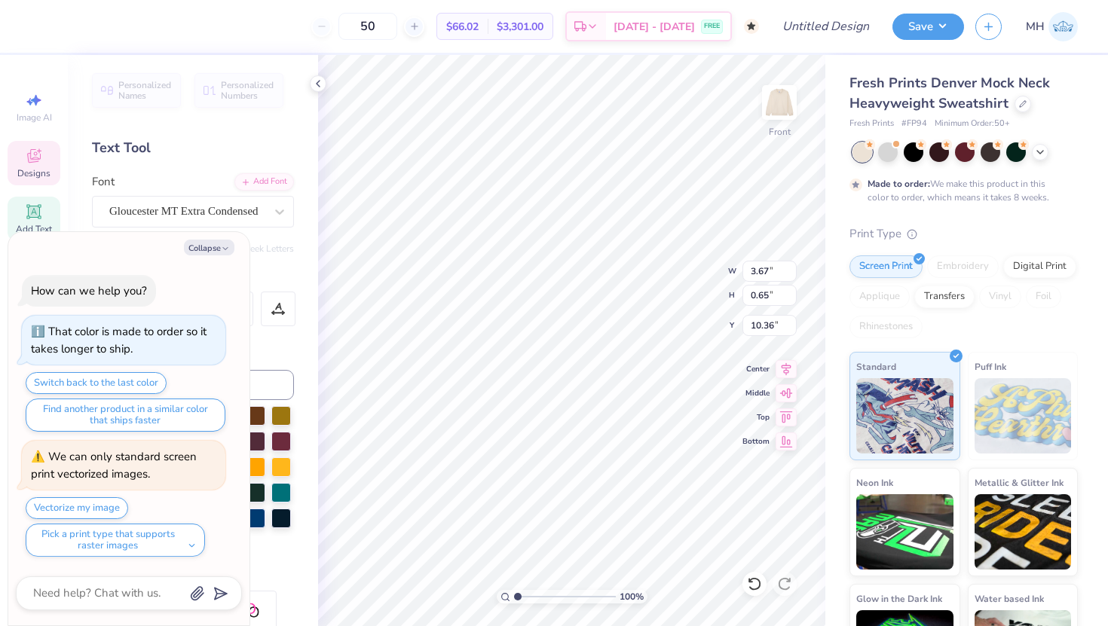
type textarea "x"
type textarea "DE"
type textarea "x"
type textarea "D"
type textarea "x"
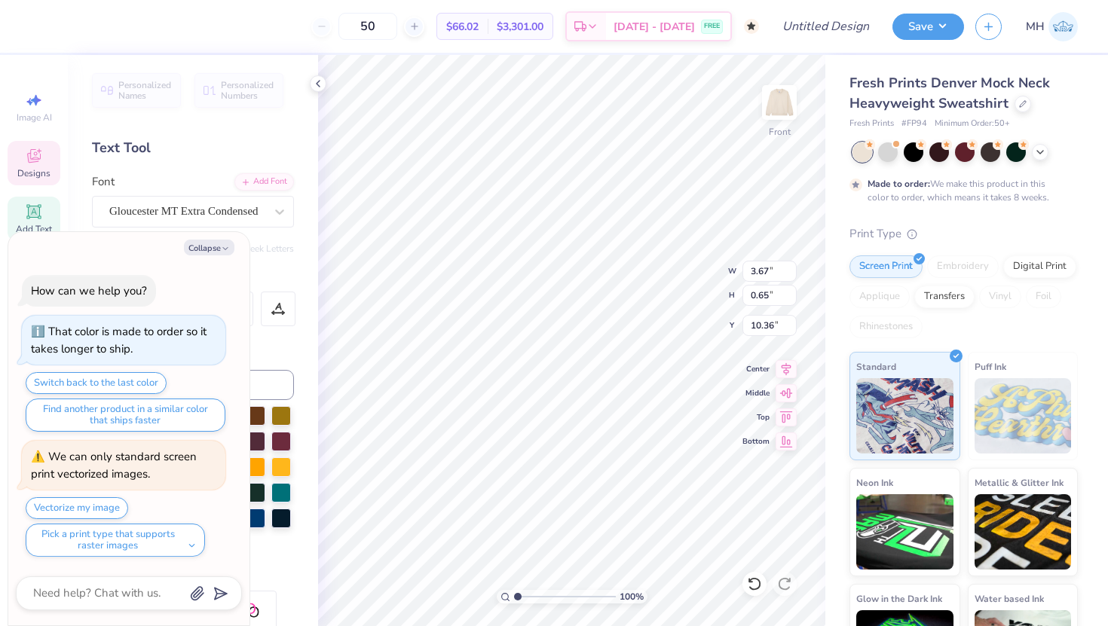
type textarea "x"
type textarea "A"
type textarea "x"
type textarea "Al"
type textarea "x"
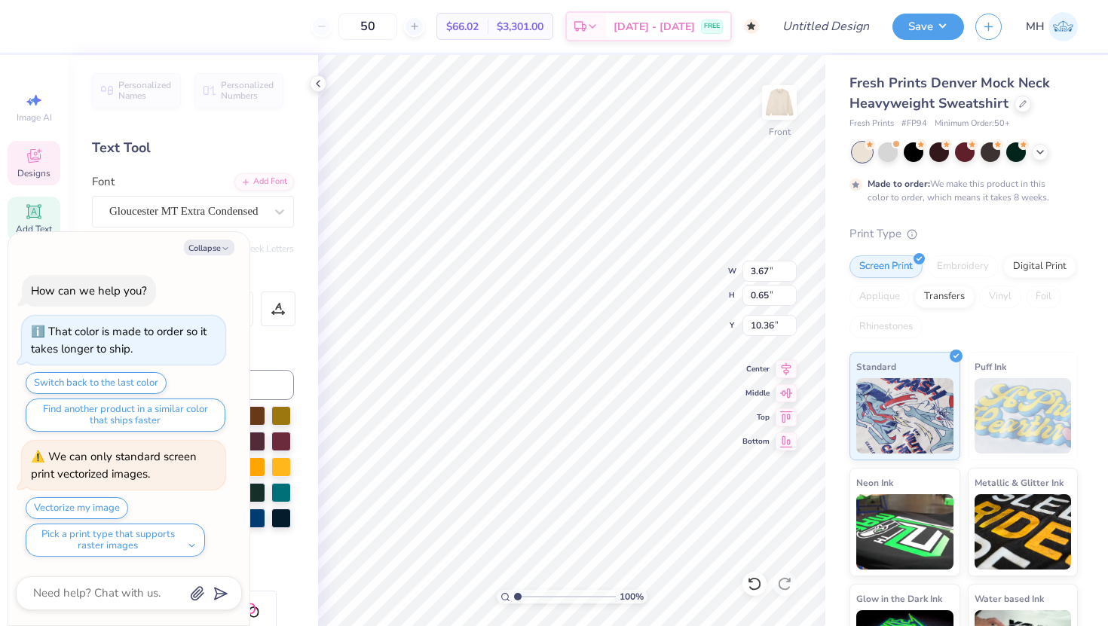
type textarea "Alp"
type textarea "x"
type textarea "Alpha"
type textarea "x"
type textarea "Alpha"
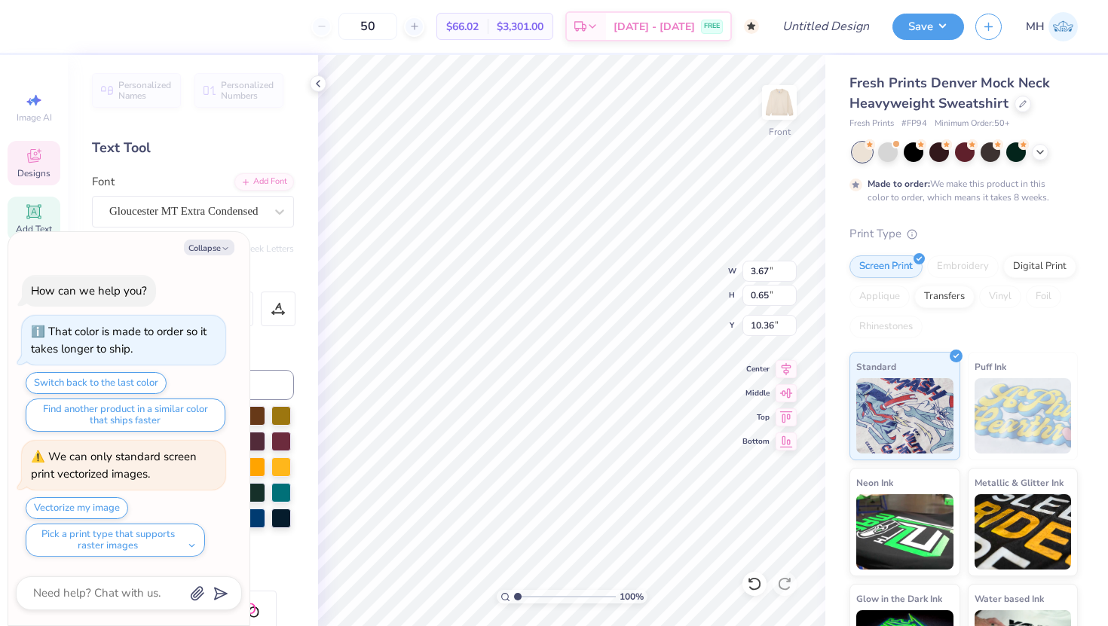
type textarea "x"
type textarea "Alpha P"
type textarea "x"
type textarea "Alpha Phi"
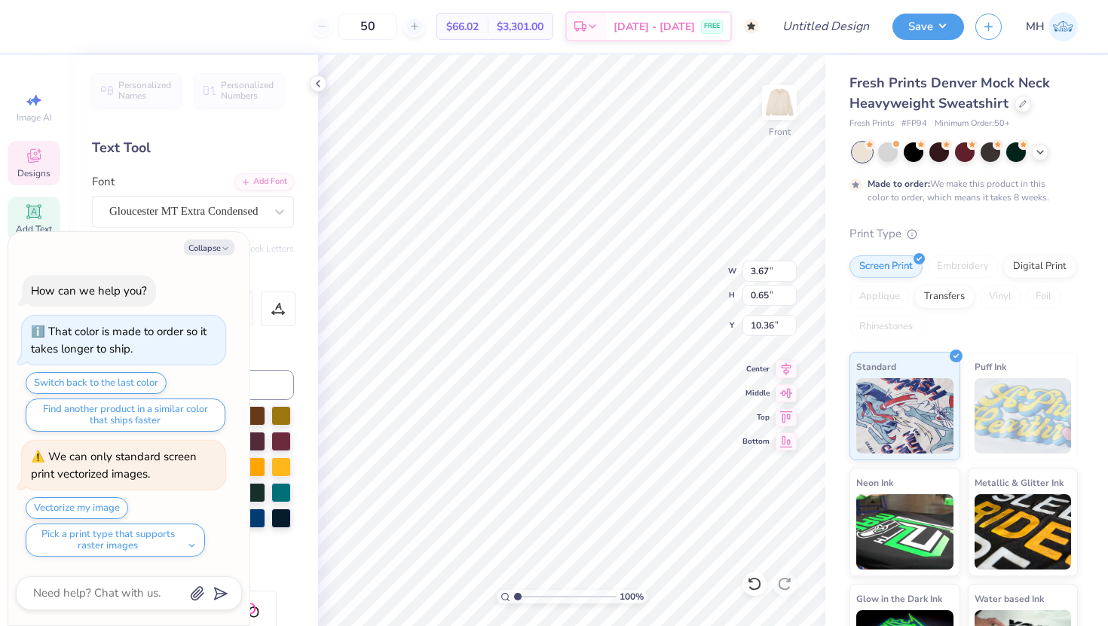
type textarea "x"
type textarea "Al"
type textarea "x"
type textarea "A"
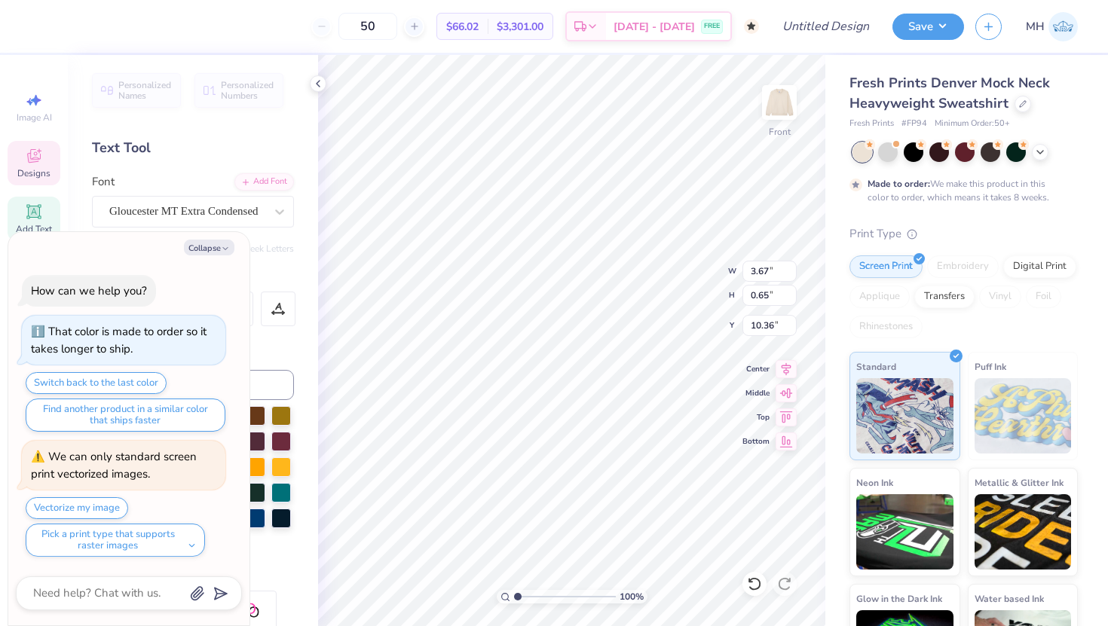
type textarea "x"
type textarea "AL"
type textarea "x"
type textarea "ALP"
type textarea "x"
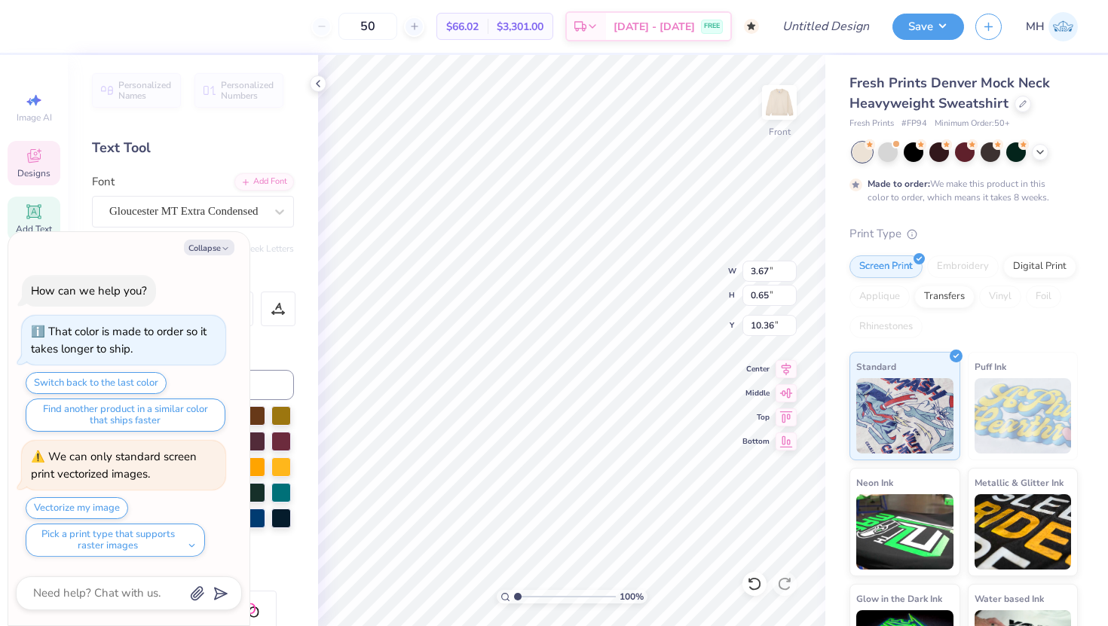
type textarea "ALPHA"
type textarea "x"
type textarea "ALPHA"
type textarea "x"
type textarea "ALPHA P"
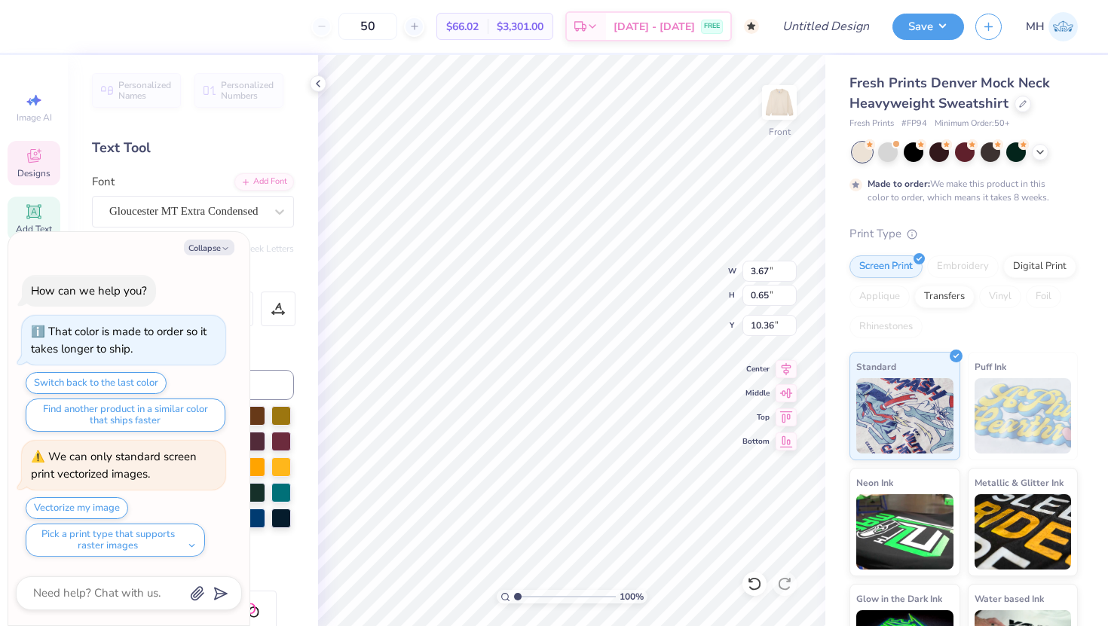
type textarea "x"
type textarea "ALPHA PHI"
type textarea "x"
type input "11.33"
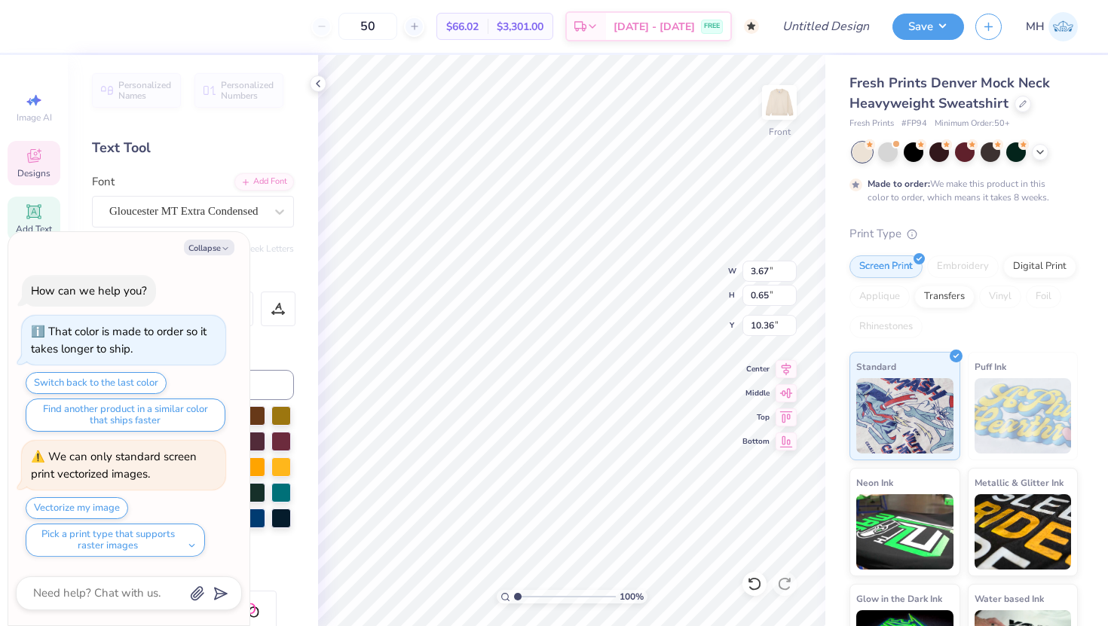
type input "13.74"
type input "5.38"
type textarea "x"
type input "1.11"
type input "0.52"
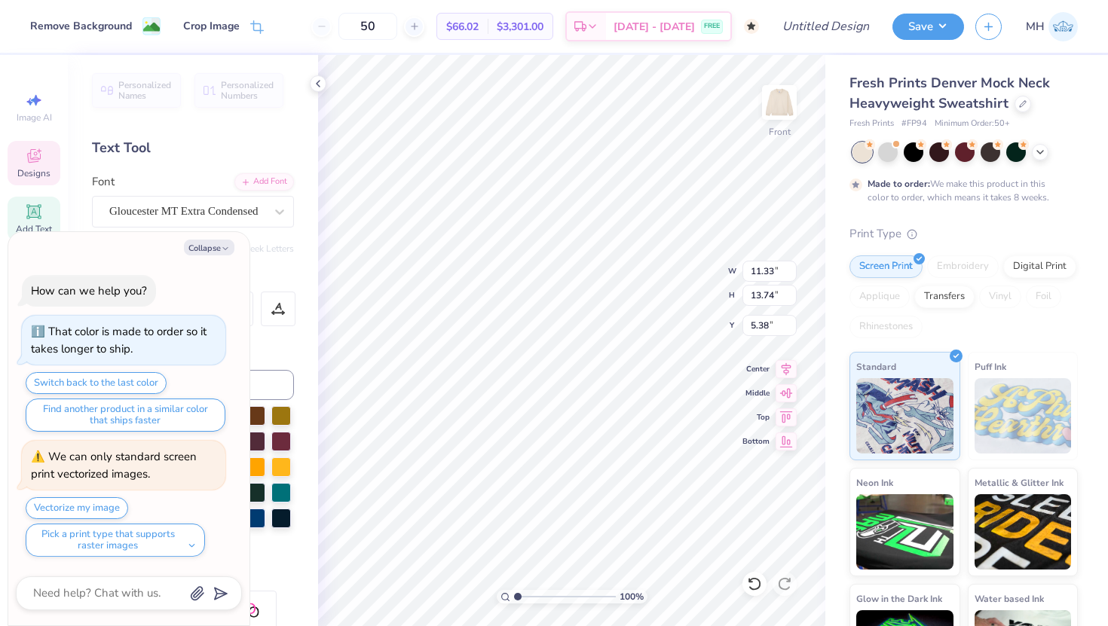
type input "13.25"
type textarea "x"
type textarea "A"
type textarea "x"
type textarea "AP"
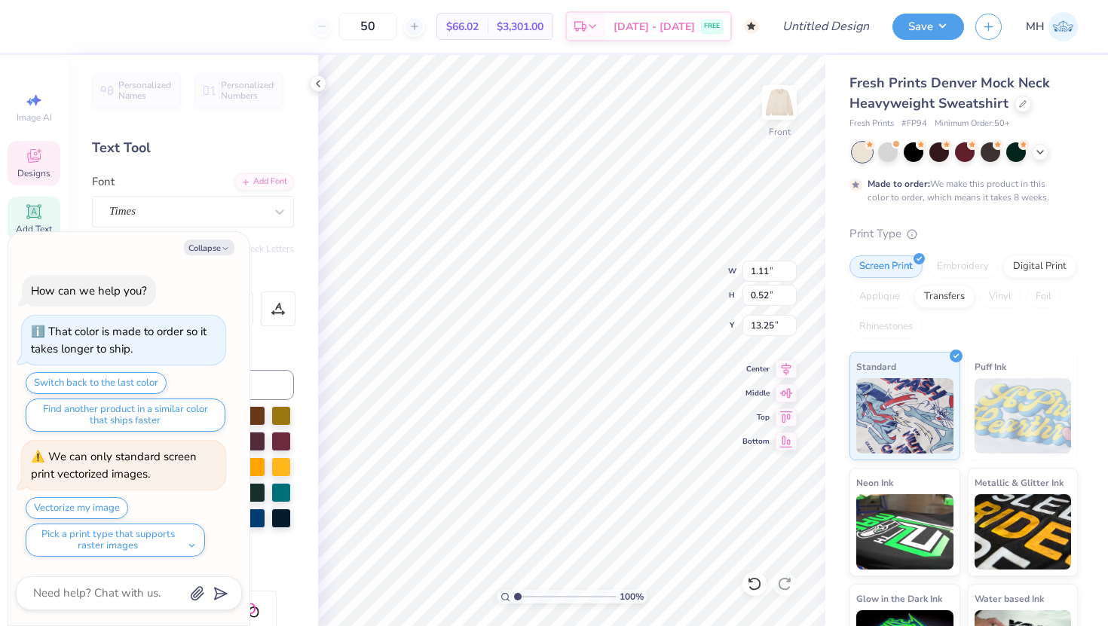
type textarea "x"
type textarea "APH"
type textarea "x"
type textarea "APHI"
type textarea "x"
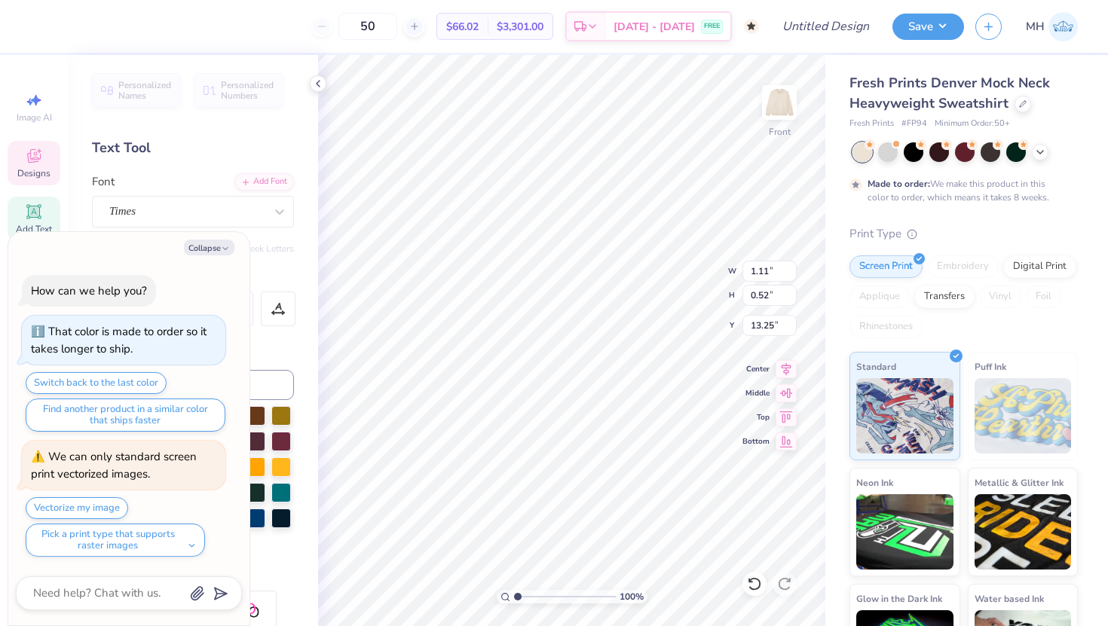
type input "1.23"
type input "1.17"
type input "6.24"
type textarea "x"
type textarea "AP"
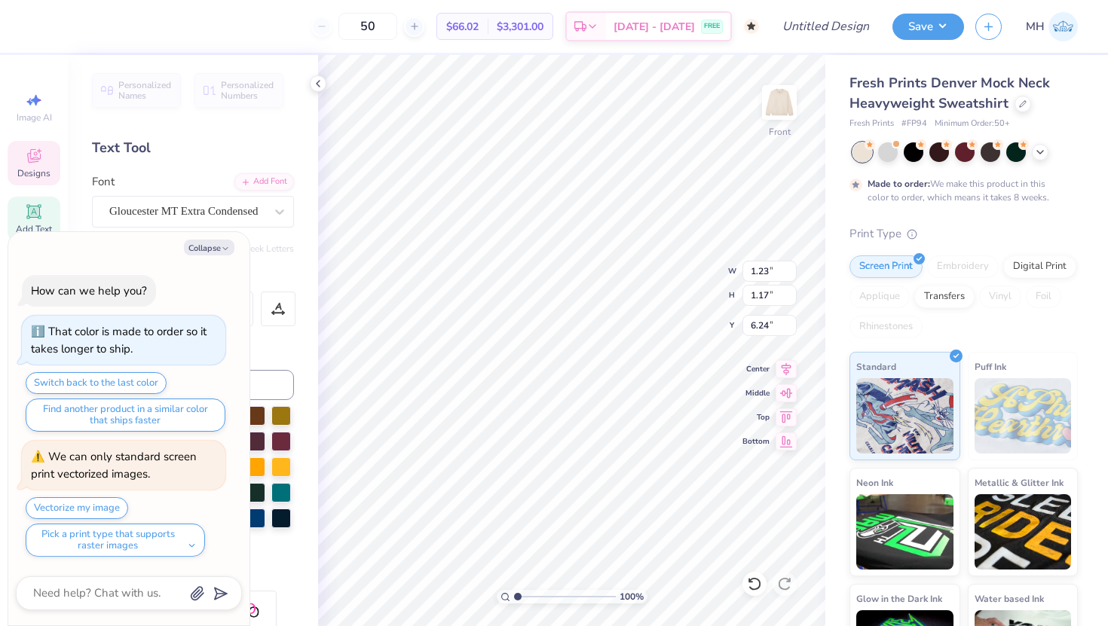
type textarea "x"
type textarea "APH"
type textarea "x"
type textarea "APHI"
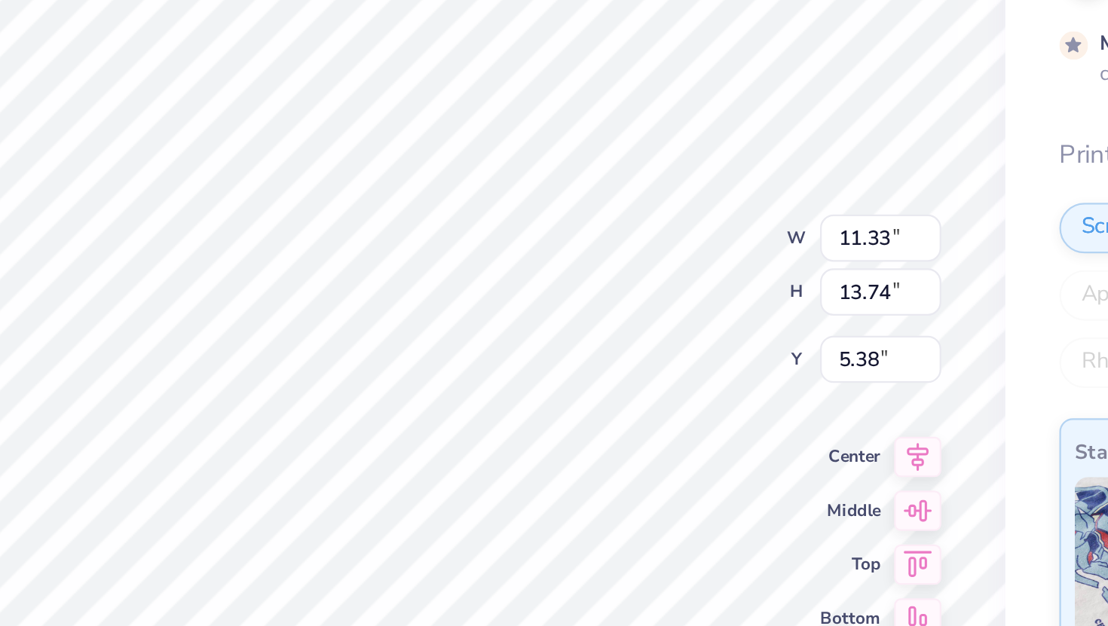
type textarea "x"
type input "2.18"
type input "1.14"
type input "6.25"
type textarea "x"
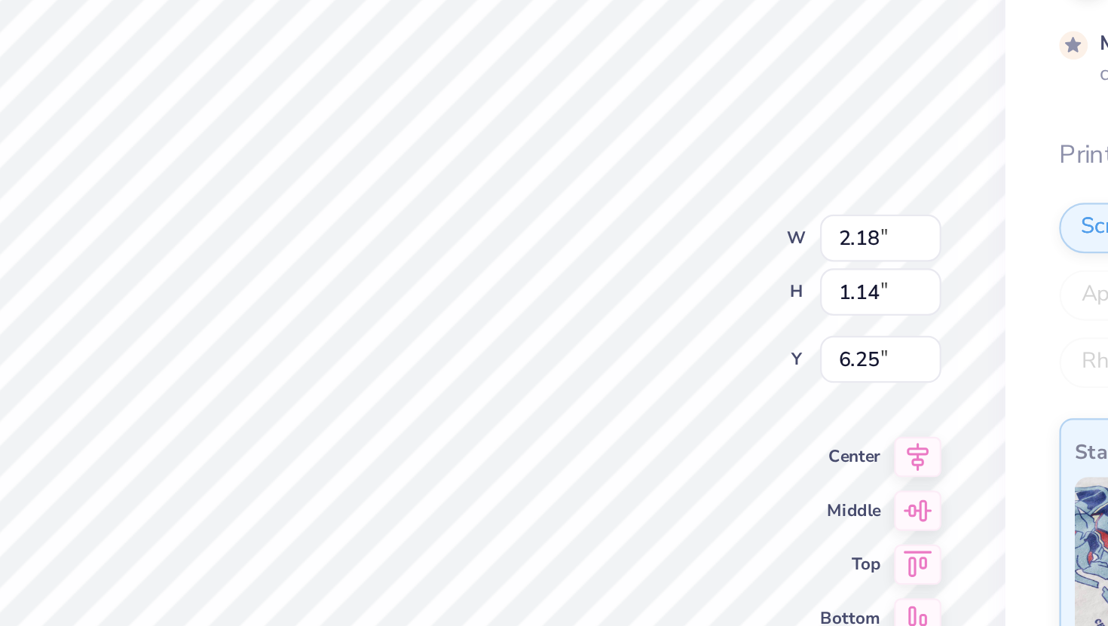
type input "6.30"
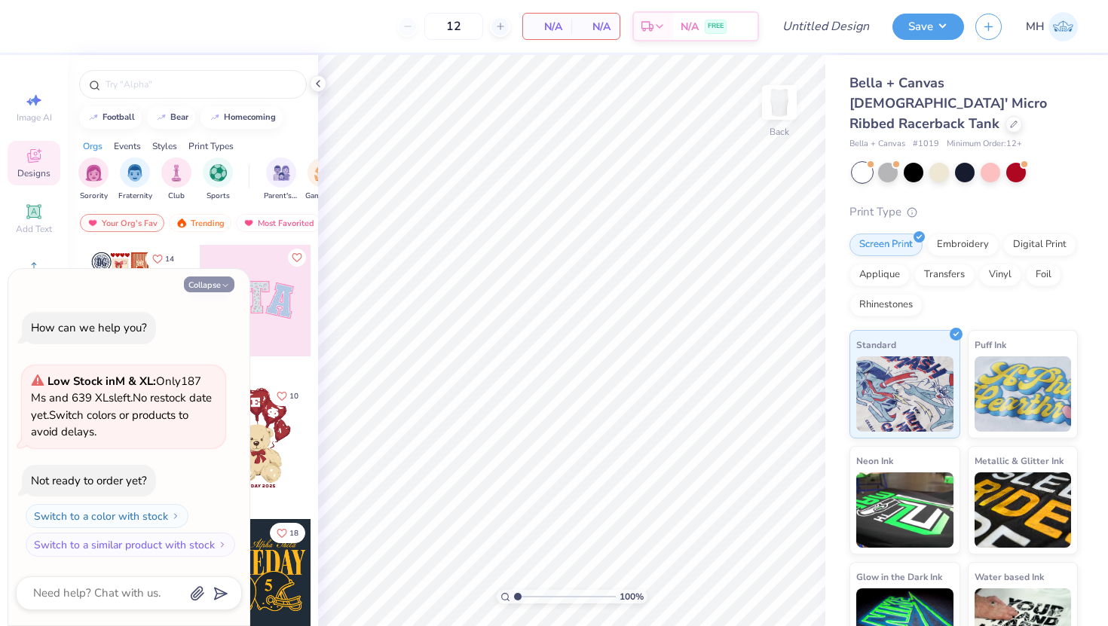
click at [223, 284] on icon "button" at bounding box center [225, 285] width 9 height 9
type textarea "x"
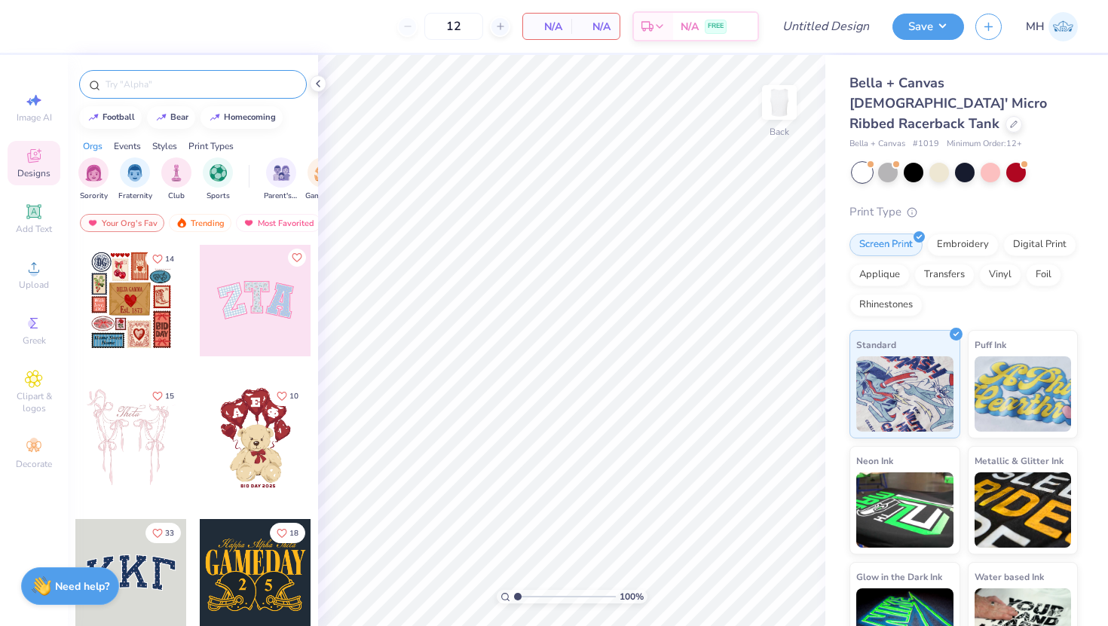
click at [123, 97] on div at bounding box center [193, 84] width 228 height 29
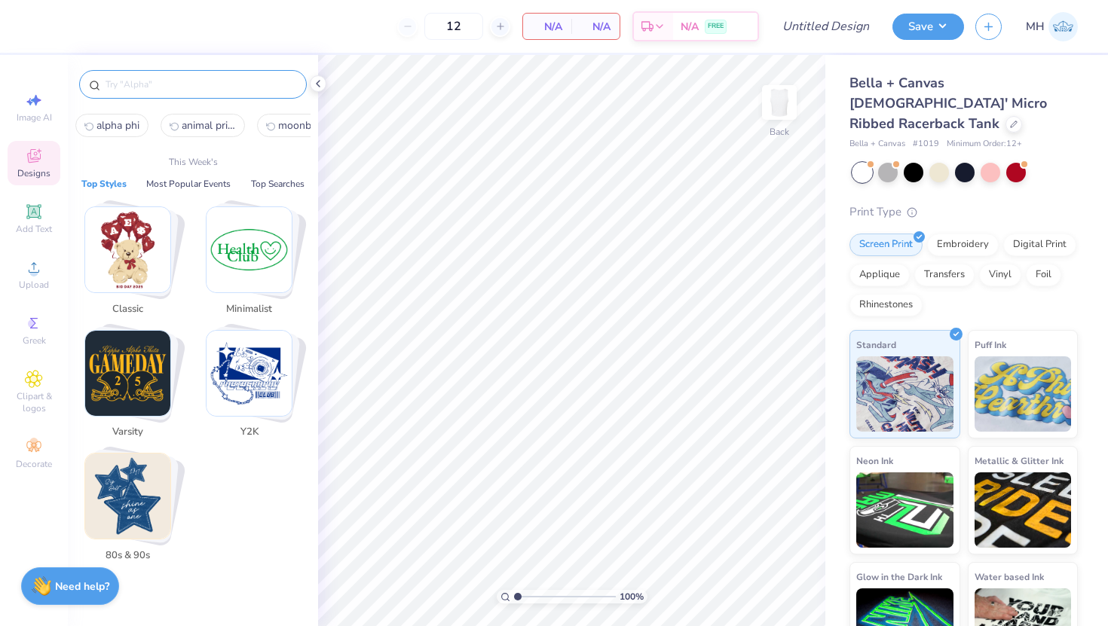
click at [123, 81] on input "text" at bounding box center [200, 84] width 193 height 15
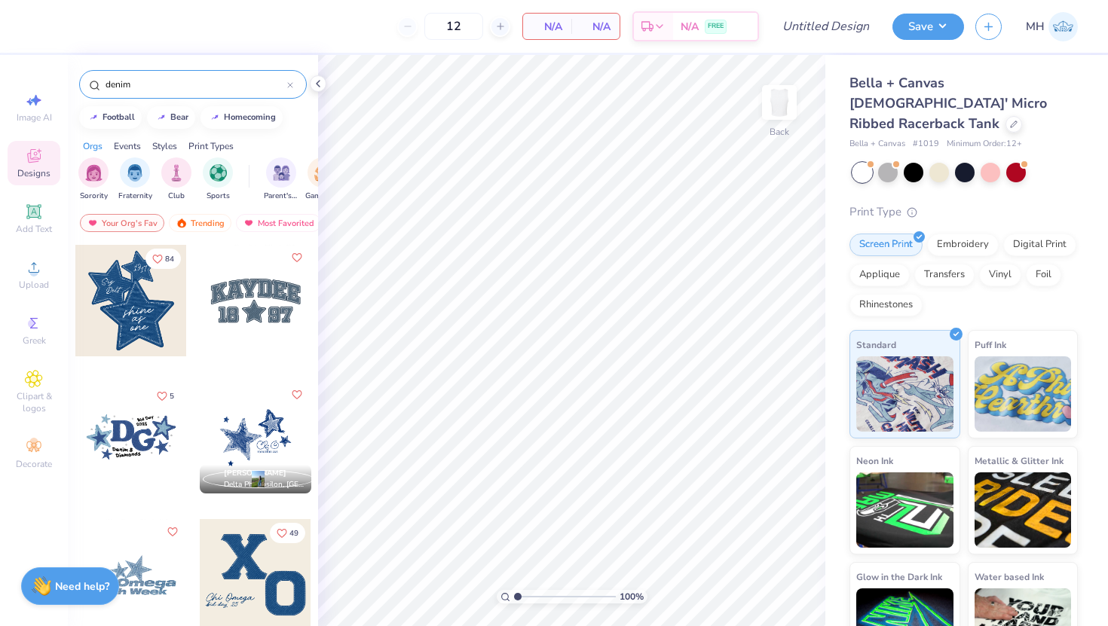
type input "denim"
click at [125, 435] on div at bounding box center [131, 438] width 112 height 112
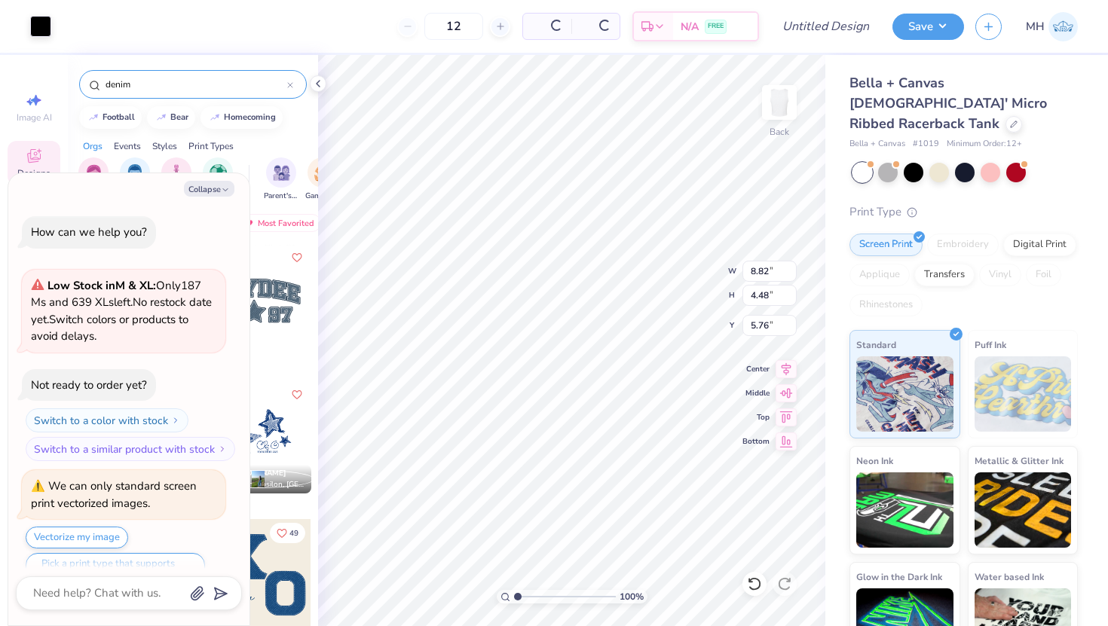
scroll to position [29, 0]
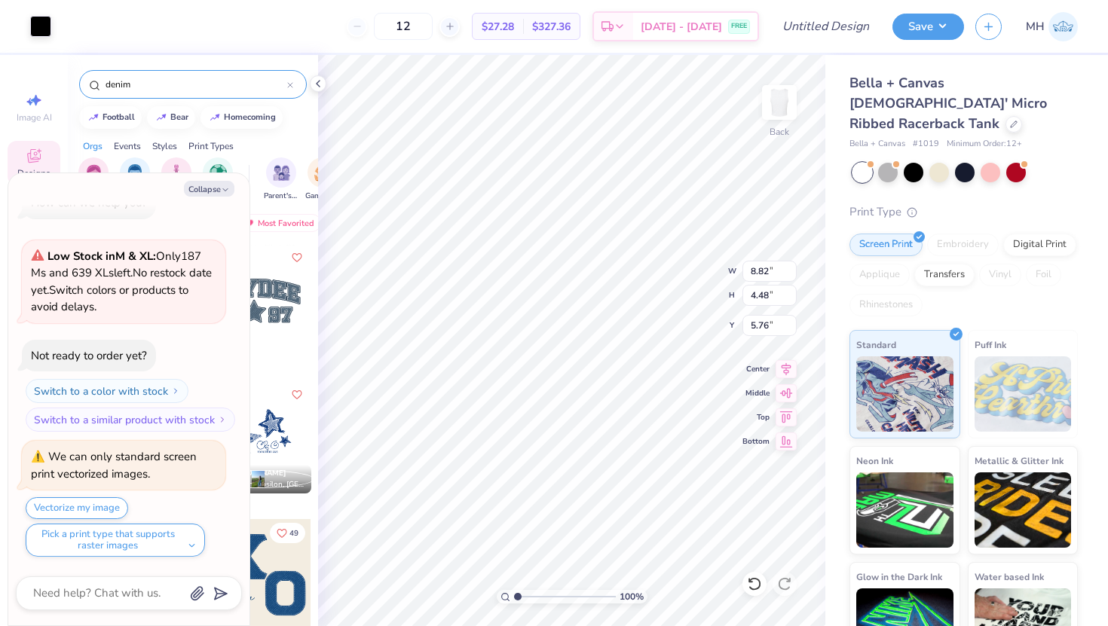
type textarea "x"
type input "2.22"
type textarea "x"
type input "6.34"
type input "3.22"
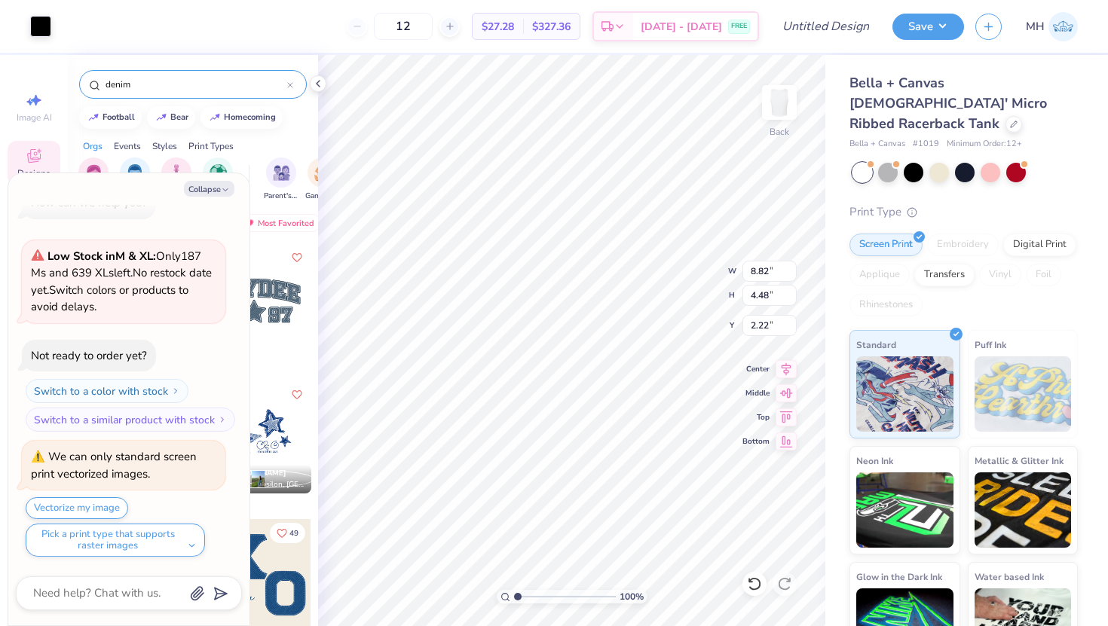
type input "3.48"
type textarea "x"
type input "2.79"
click at [218, 192] on button "Collapse" at bounding box center [209, 189] width 51 height 16
type textarea "x"
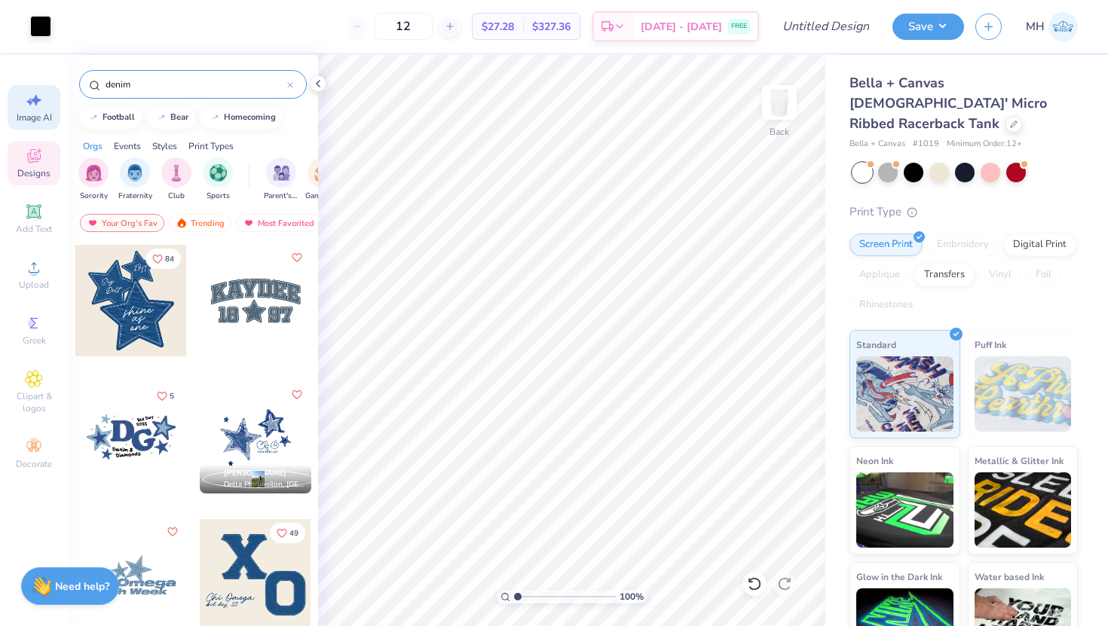
click at [28, 104] on icon at bounding box center [34, 100] width 18 height 18
select select "4"
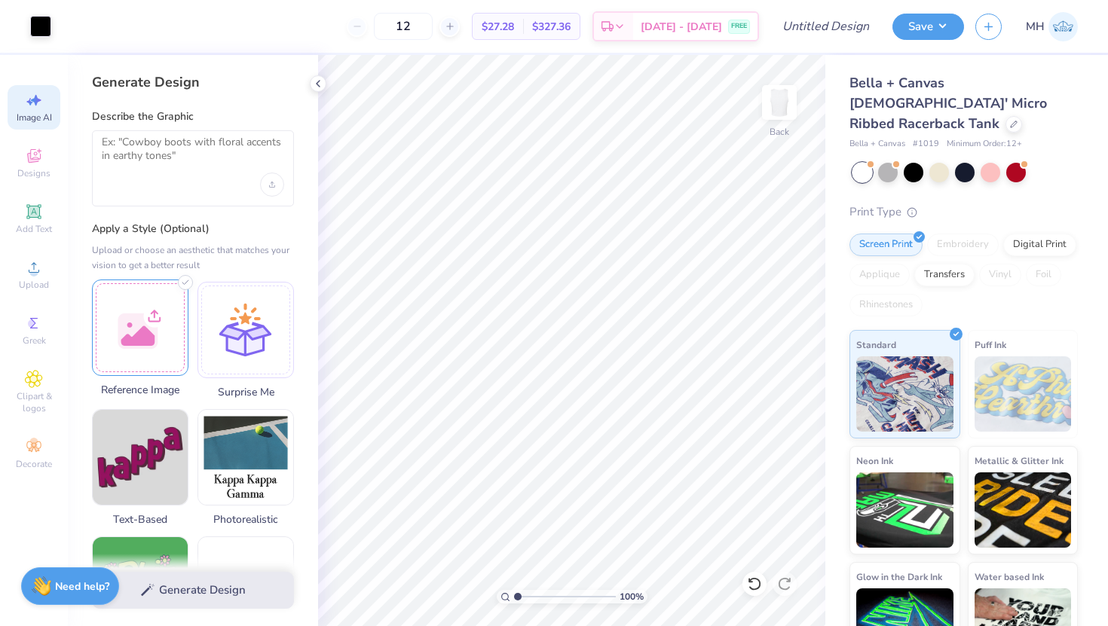
click at [136, 350] on div at bounding box center [140, 328] width 96 height 96
click at [142, 302] on div at bounding box center [140, 328] width 96 height 96
click at [185, 174] on div at bounding box center [193, 168] width 202 height 76
click at [182, 288] on icon at bounding box center [185, 282] width 15 height 15
click at [155, 140] on textarea at bounding box center [193, 155] width 182 height 38
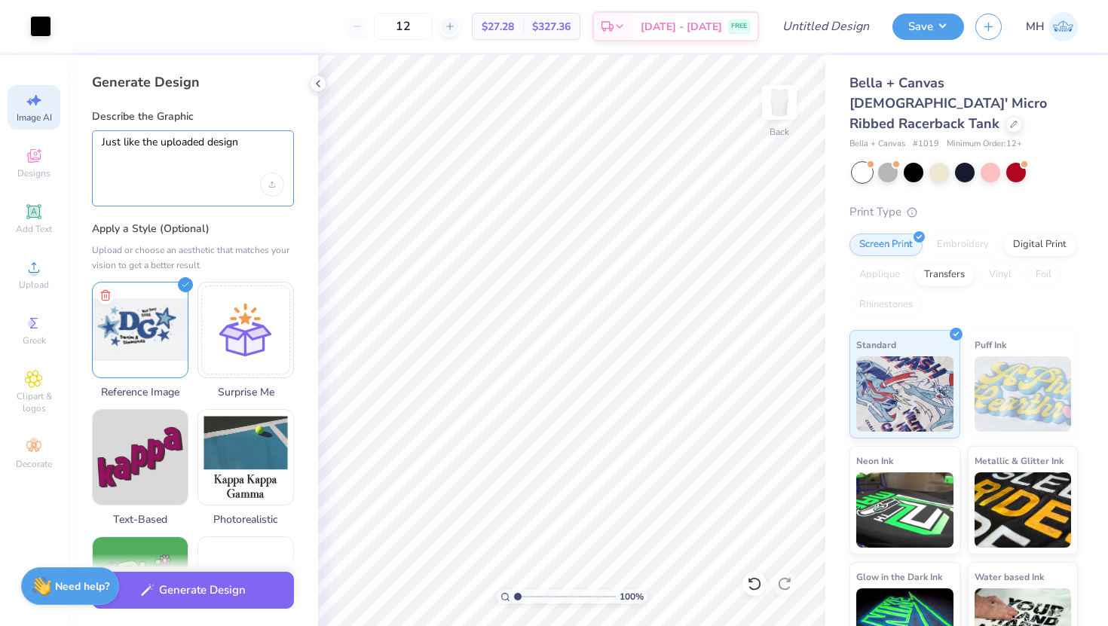
click at [144, 142] on textarea "Just like the uploaded design" at bounding box center [193, 155] width 182 height 38
click at [128, 141] on textarea "Just like the uploaded design" at bounding box center [193, 155] width 182 height 38
click at [277, 142] on textarea "Just exactly like the uploaded design" at bounding box center [193, 155] width 182 height 38
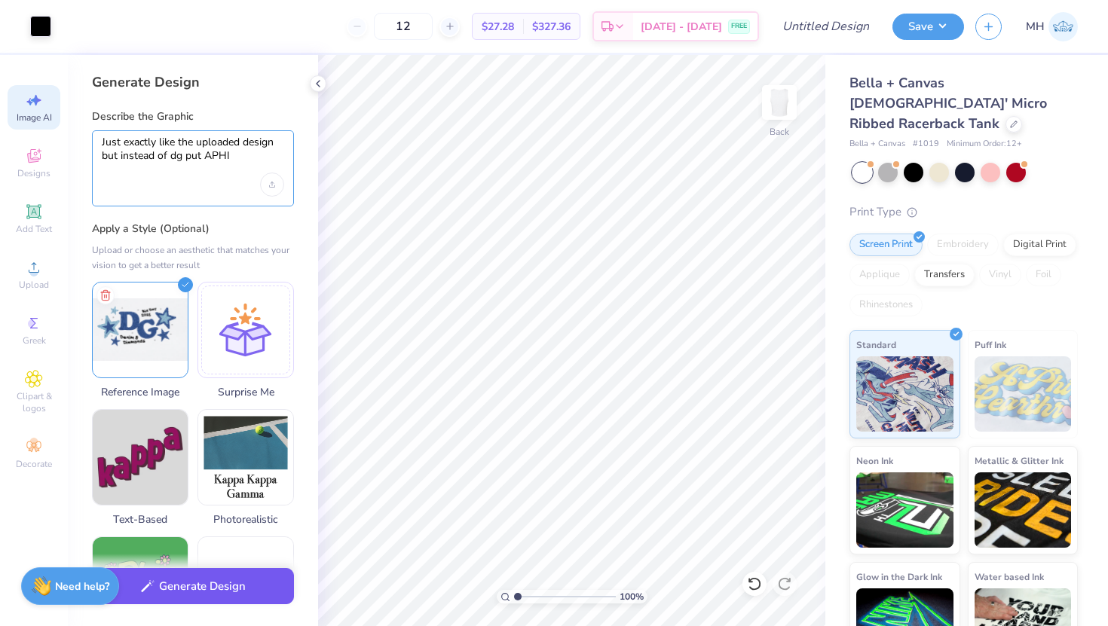
type textarea "Just exactly like the uploaded design but instead of dg put APHI"
click at [182, 594] on button "Generate Design" at bounding box center [193, 586] width 202 height 37
